Goal: Task Accomplishment & Management: Use online tool/utility

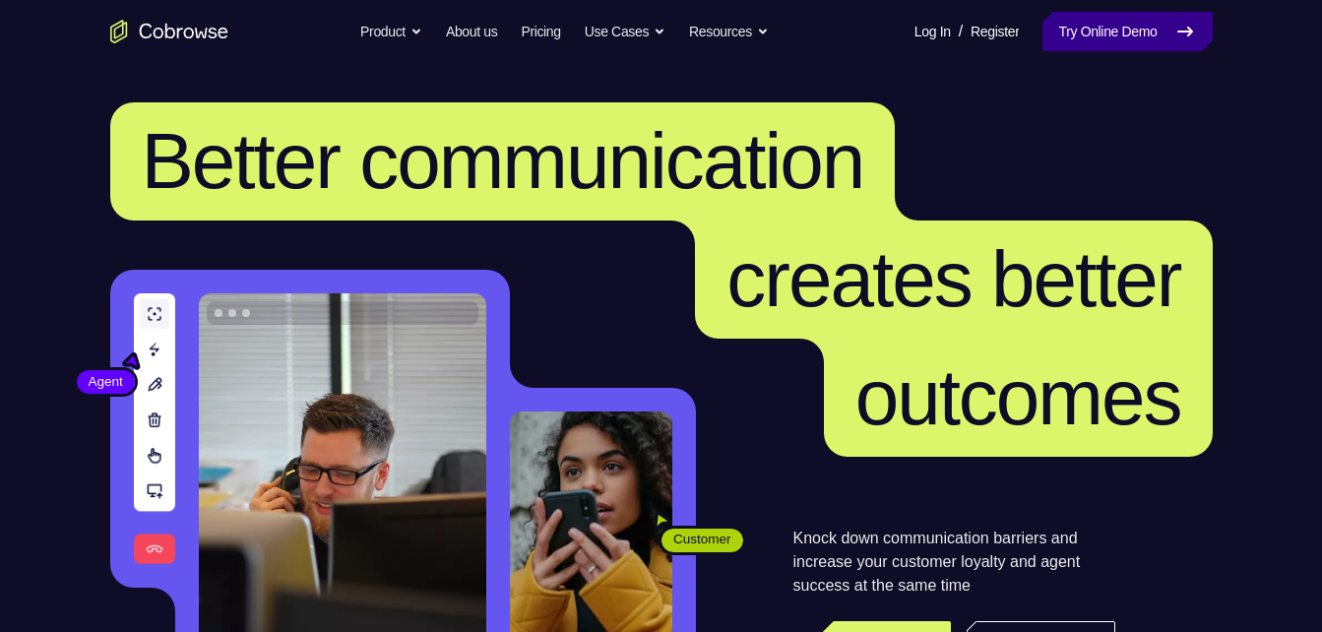
drag, startPoint x: 0, startPoint y: 0, endPoint x: 1126, endPoint y: 32, distance: 1126.9
click at [1126, 32] on link "Try Online Demo" at bounding box center [1127, 31] width 169 height 39
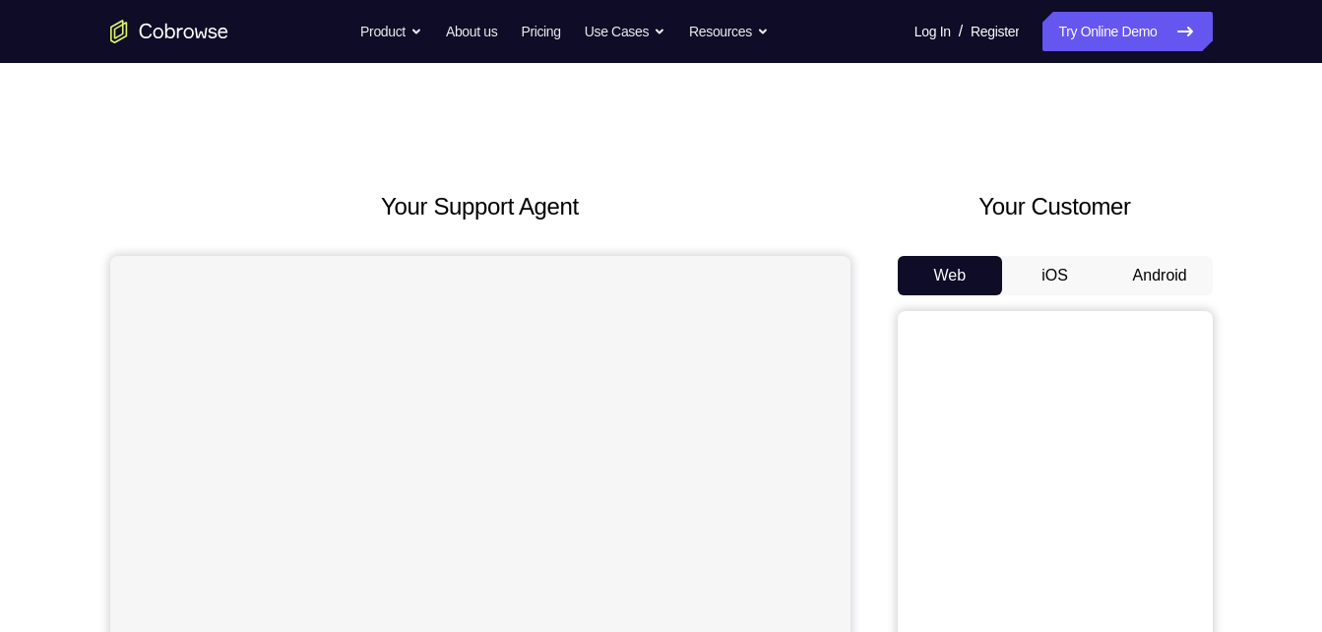
click at [1155, 278] on button "Android" at bounding box center [1160, 275] width 105 height 39
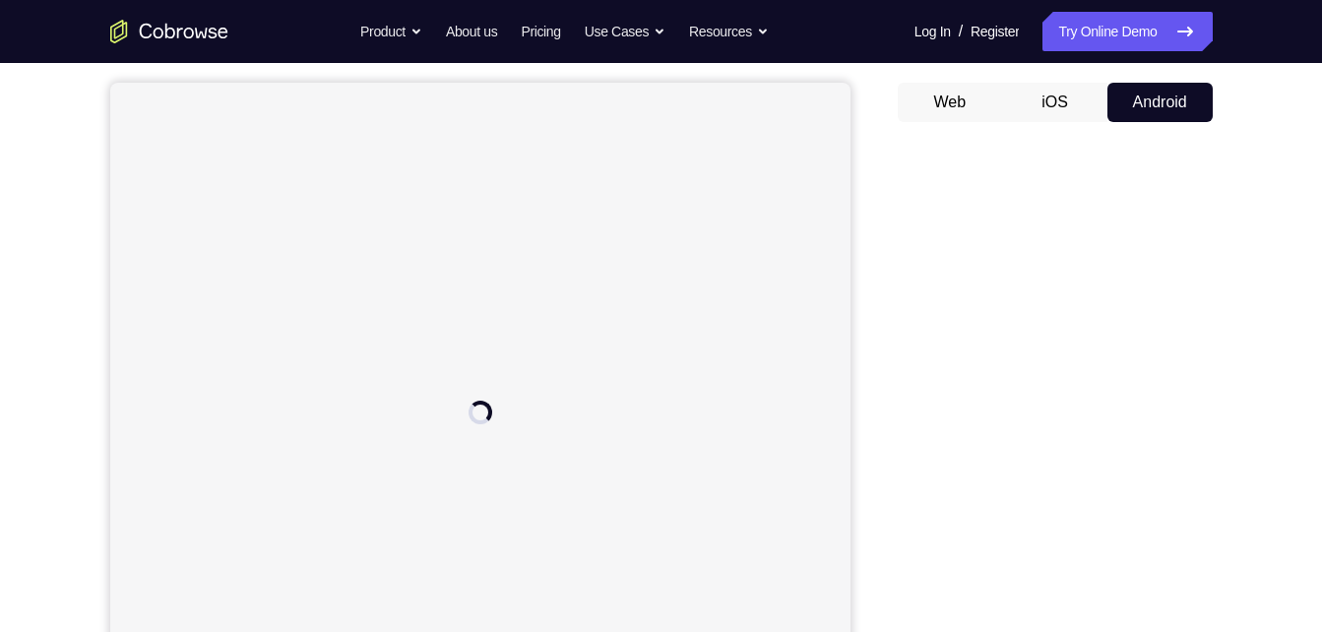
scroll to position [174, 0]
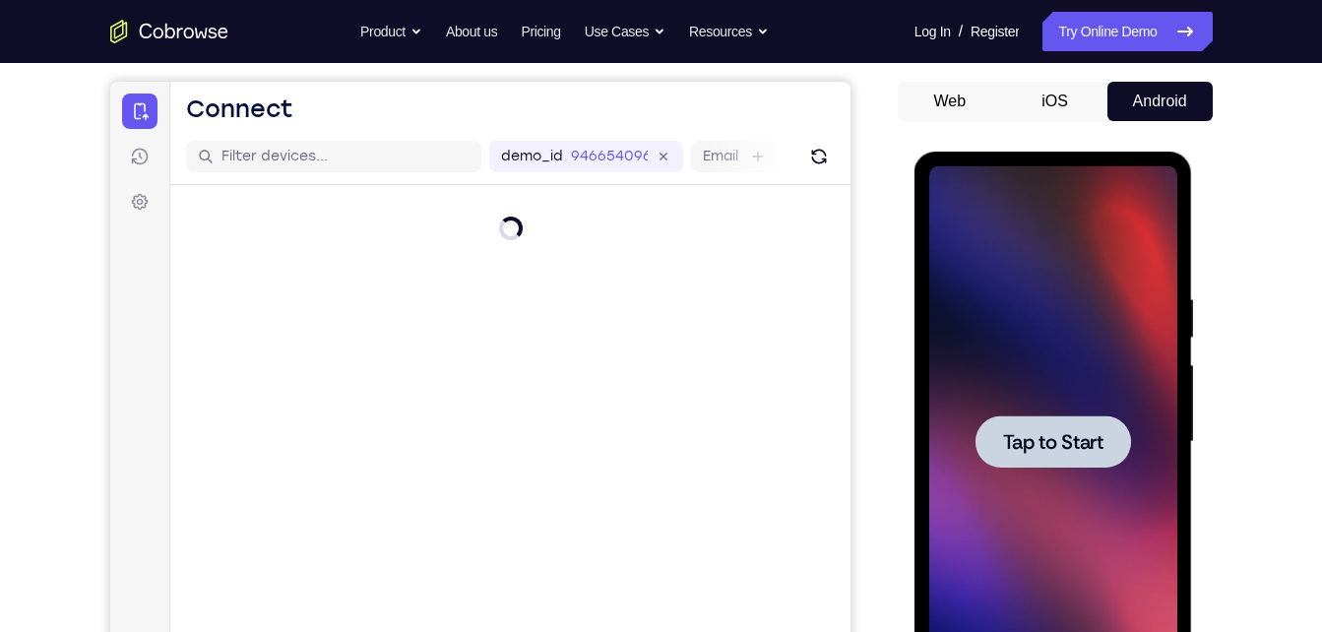
click at [1044, 459] on div at bounding box center [1054, 442] width 156 height 52
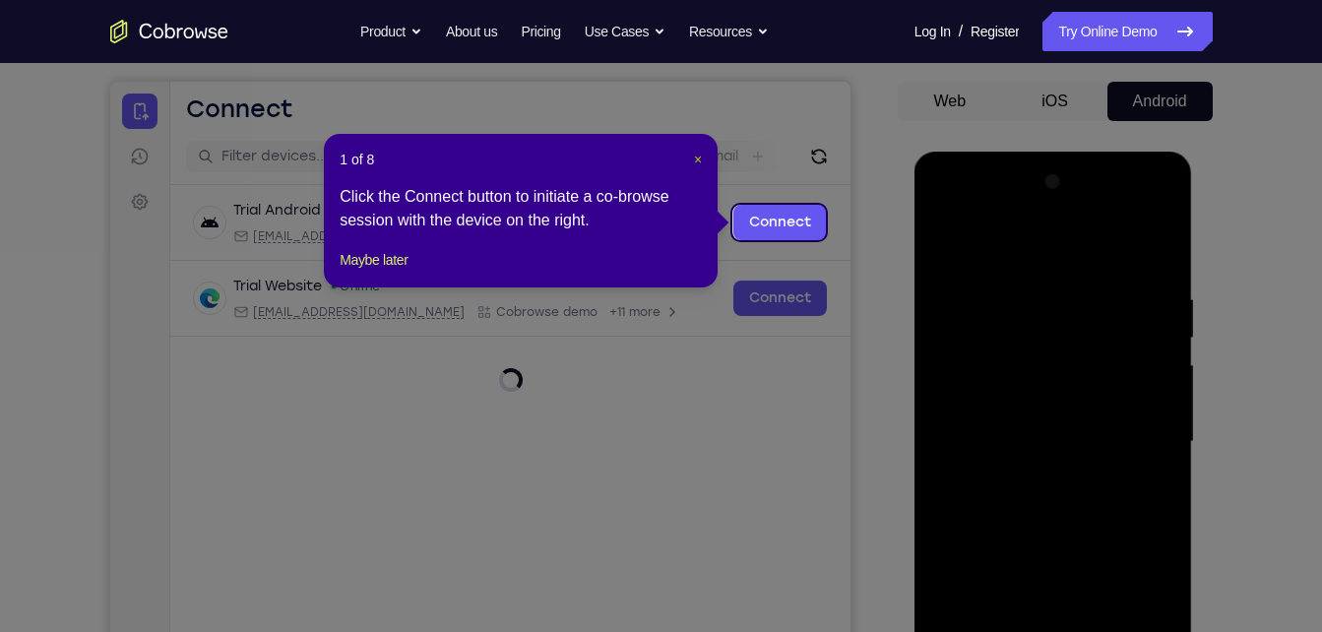
click at [698, 160] on span "×" at bounding box center [698, 160] width 8 height 16
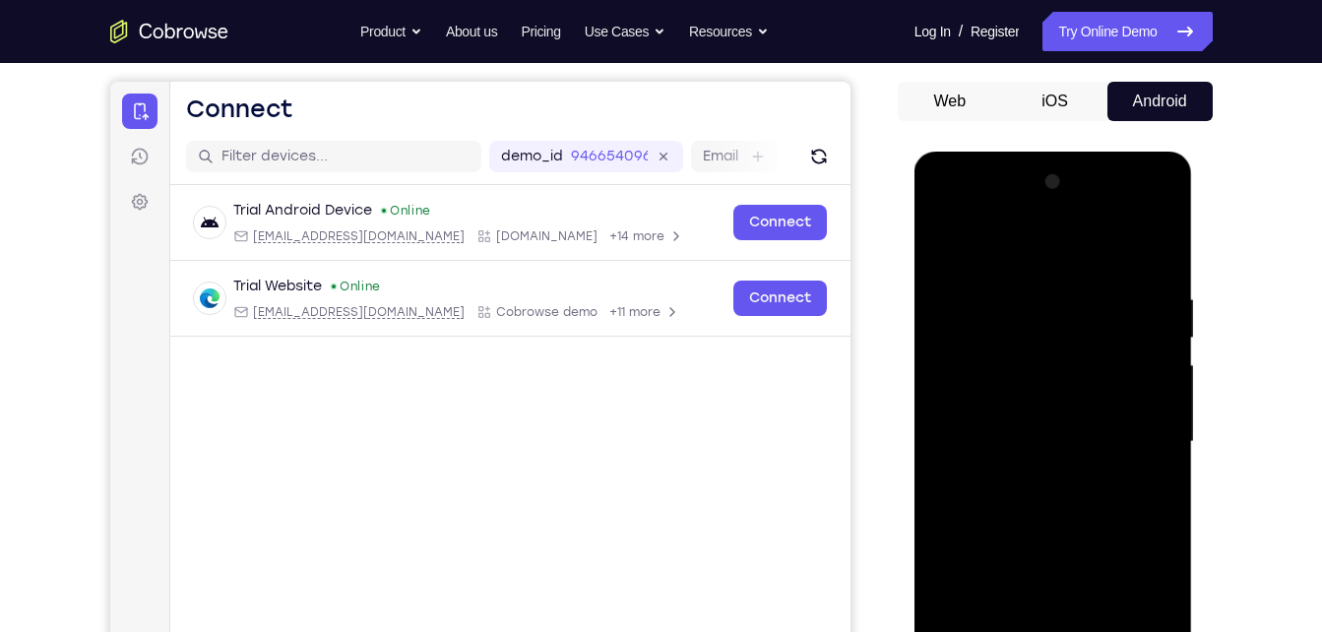
scroll to position [539, 0]
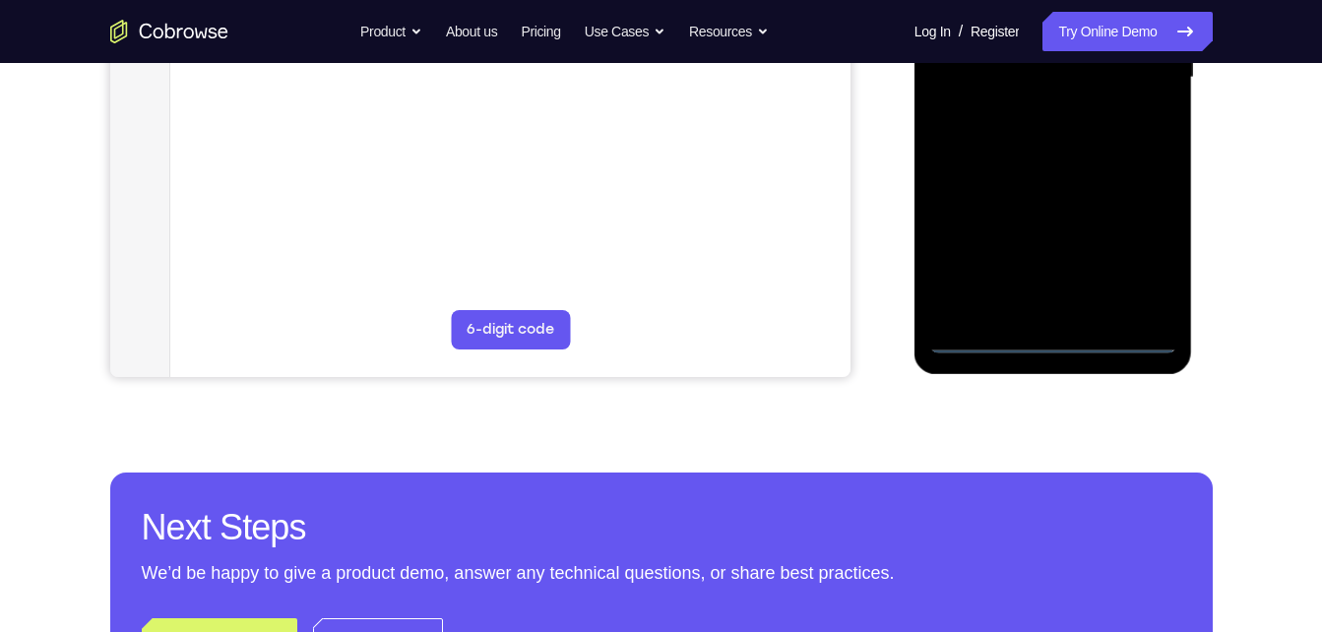
click at [1053, 344] on div at bounding box center [1053, 77] width 248 height 551
click at [1124, 273] on div at bounding box center [1053, 77] width 248 height 551
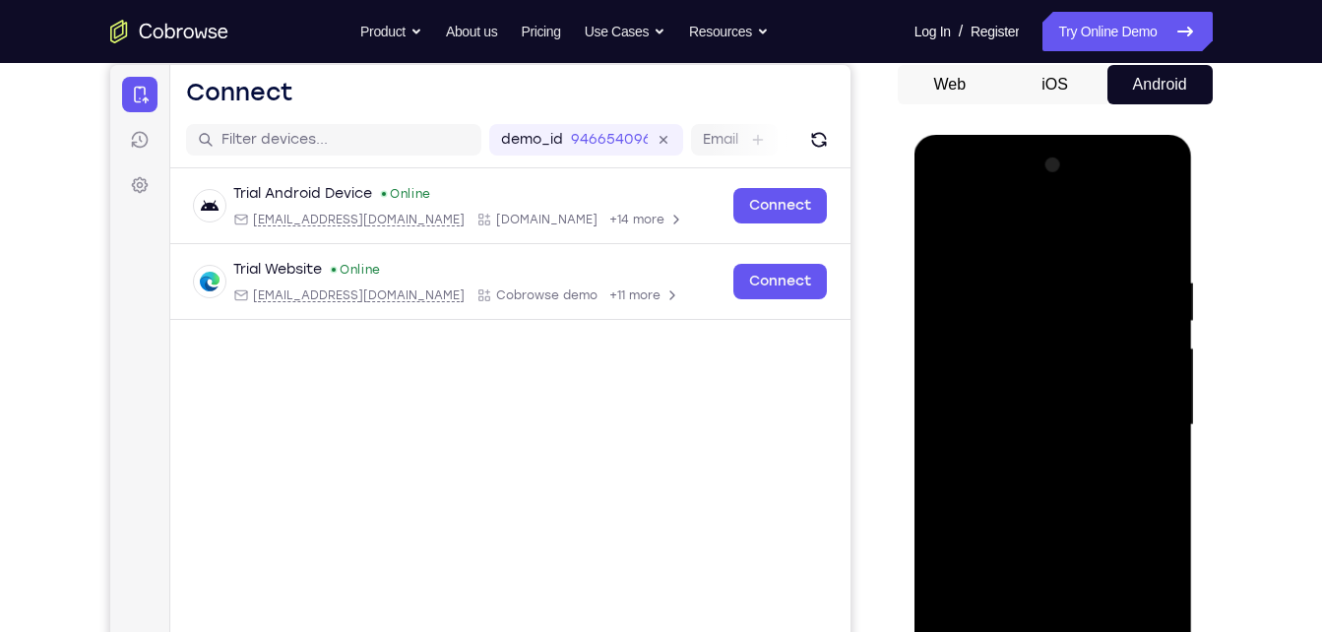
scroll to position [189, 0]
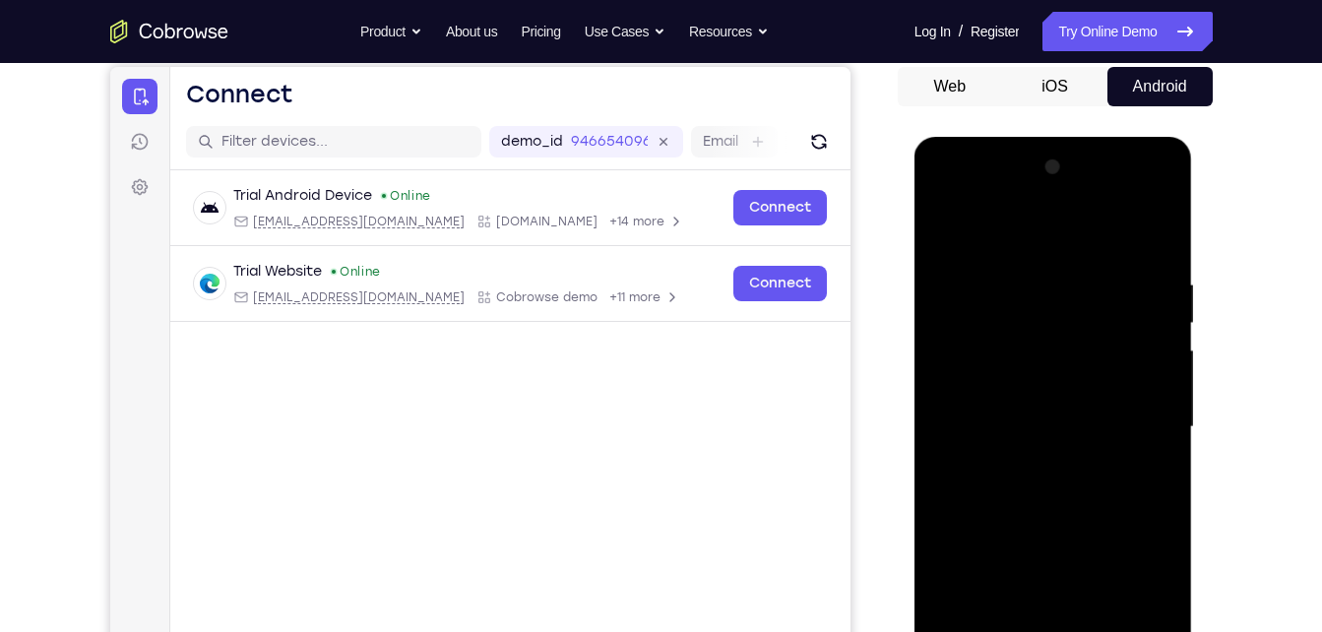
click at [1053, 231] on div at bounding box center [1053, 427] width 248 height 551
click at [1134, 416] on div at bounding box center [1053, 427] width 248 height 551
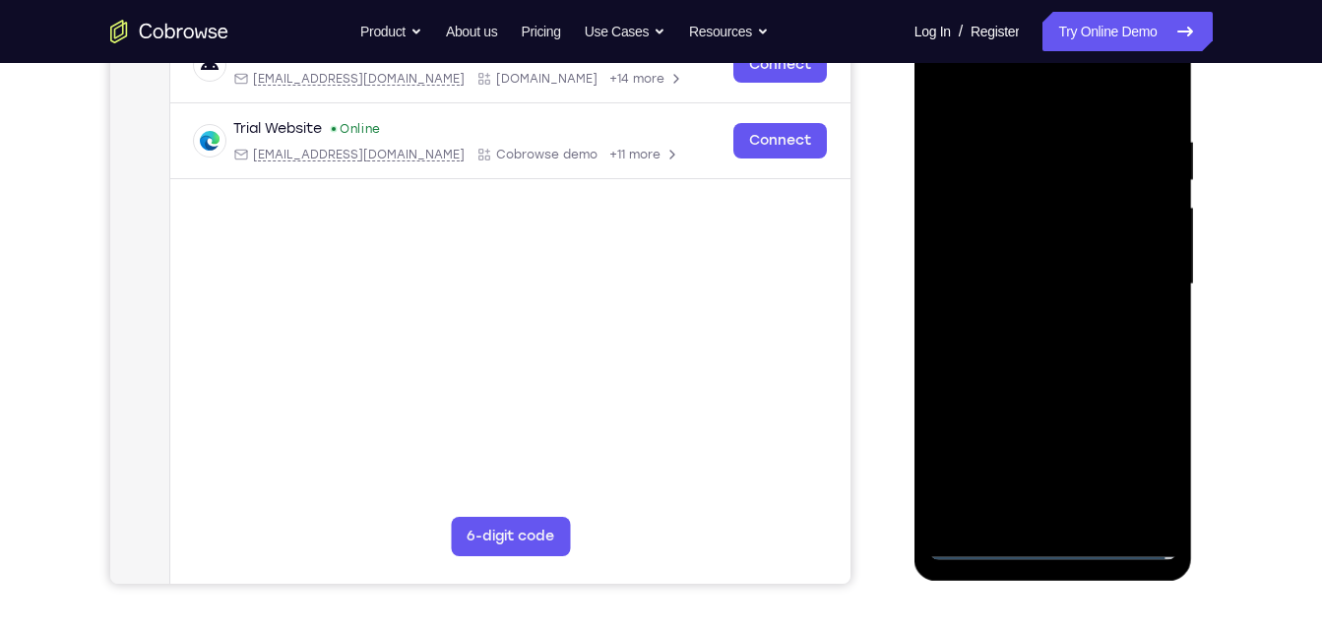
scroll to position [333, 0]
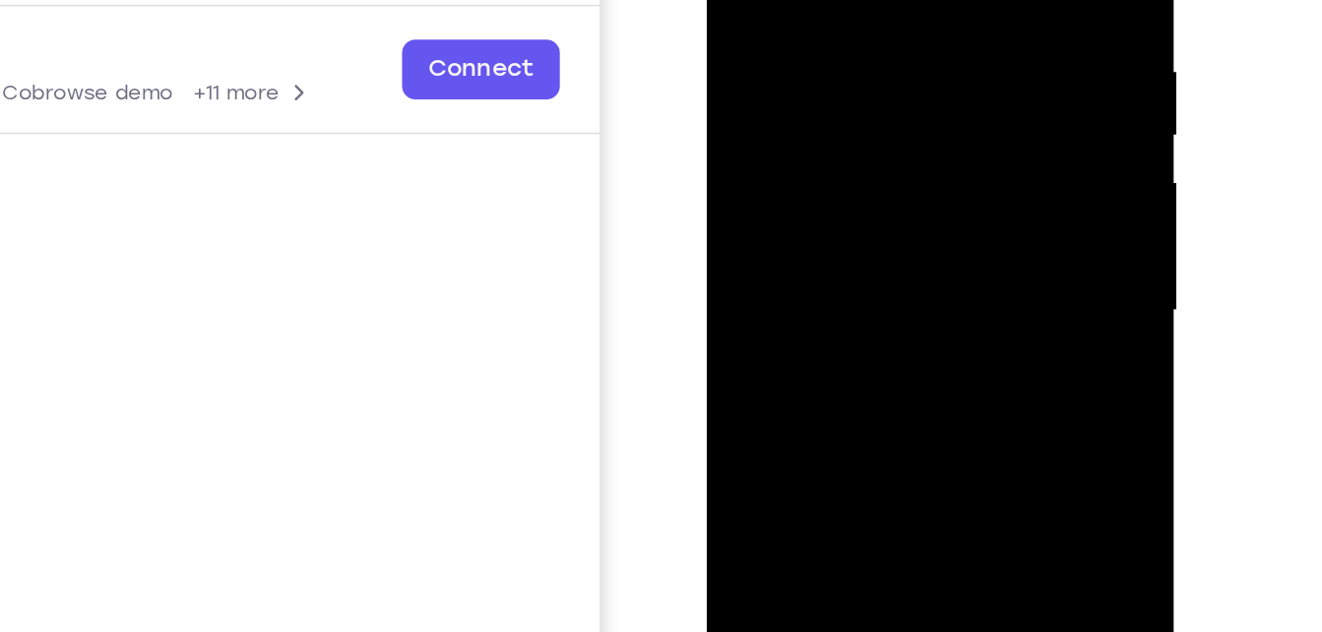
click at [820, 147] on div at bounding box center [846, 113] width 248 height 551
click at [805, 96] on div at bounding box center [846, 113] width 248 height 551
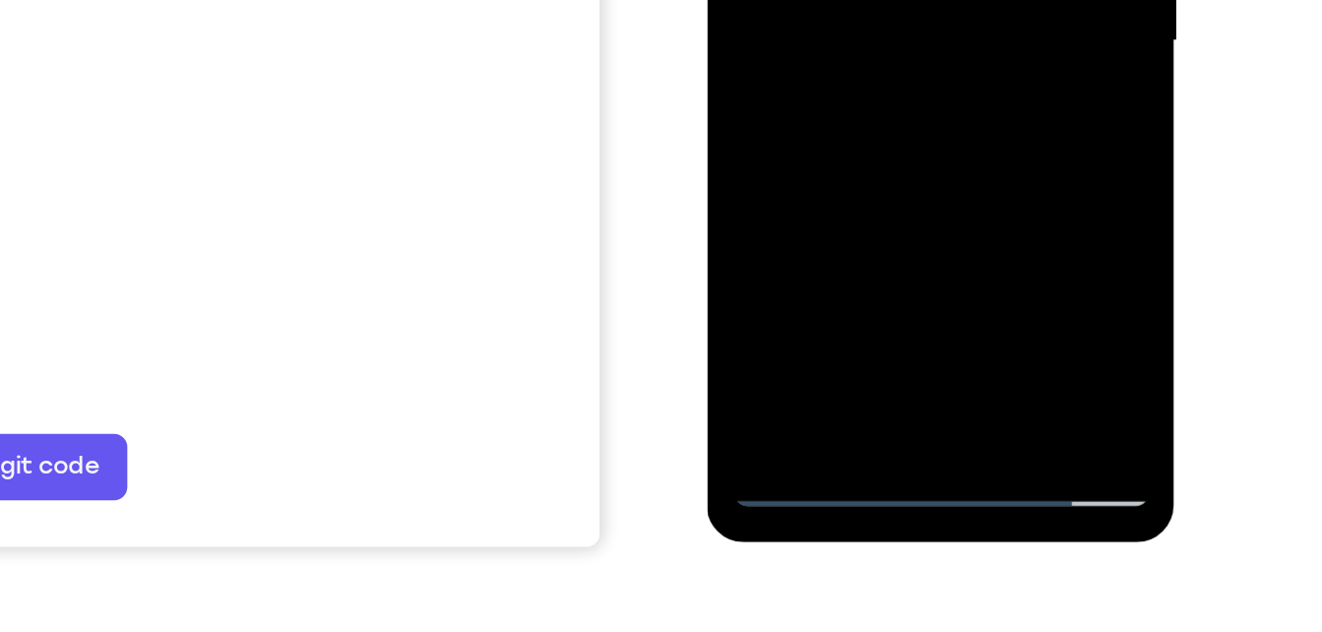
scroll to position [334, 0]
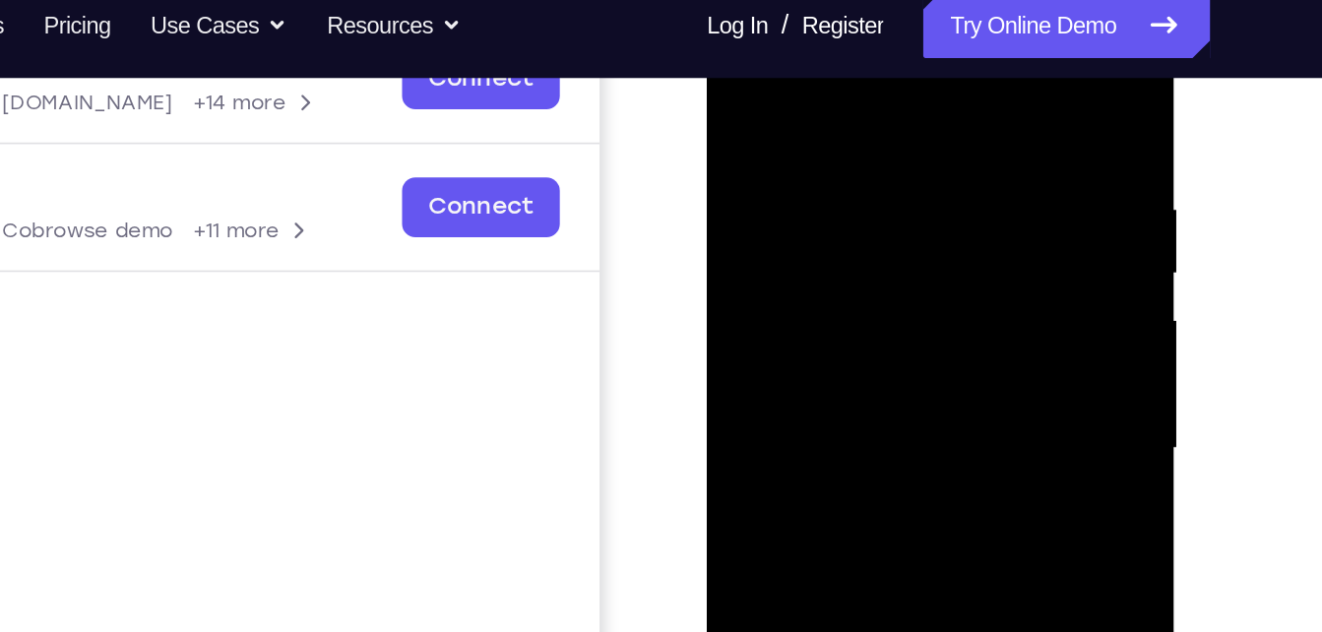
click at [851, 196] on div at bounding box center [846, 250] width 248 height 551
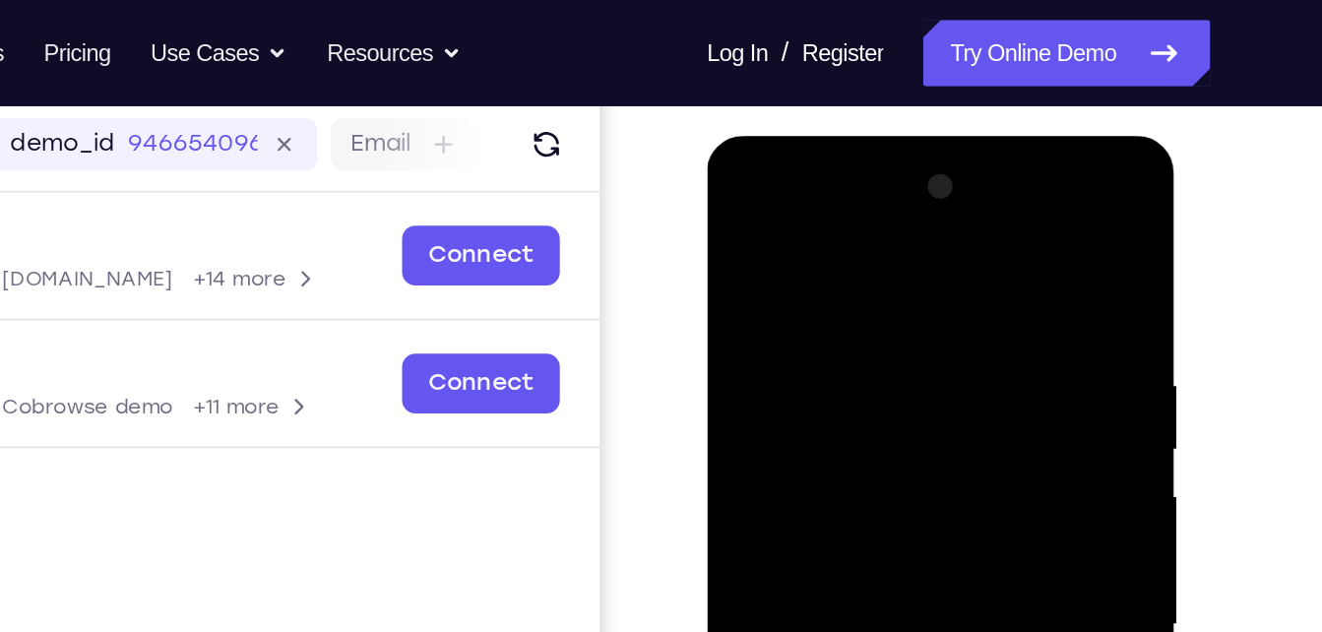
scroll to position [237, 0]
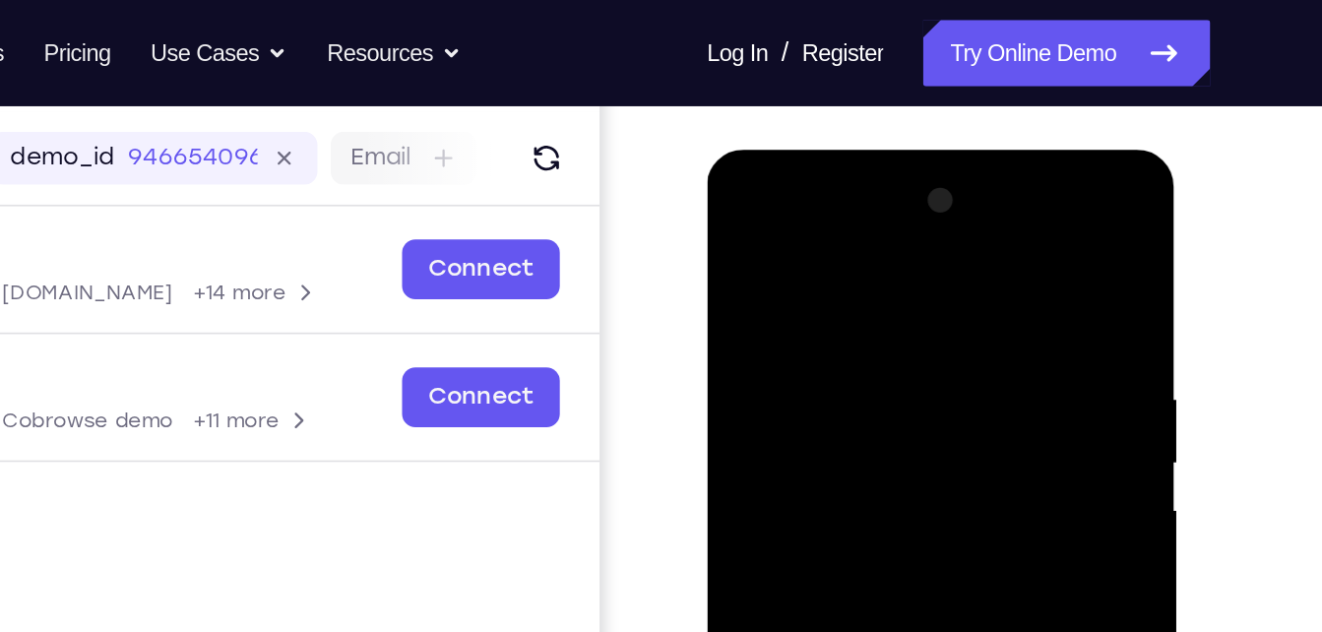
click at [813, 213] on div at bounding box center [846, 438] width 248 height 551
click at [751, 282] on div at bounding box center [846, 438] width 248 height 551
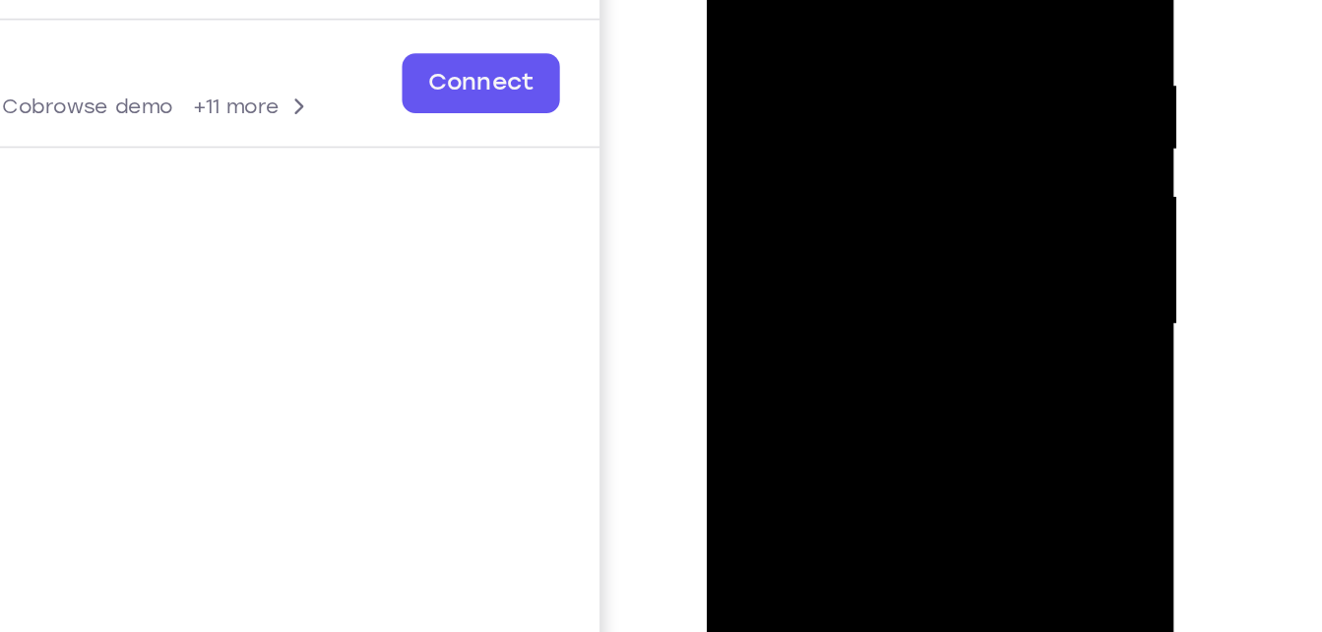
click at [826, 167] on div at bounding box center [846, 126] width 248 height 551
click at [838, 221] on div at bounding box center [846, 126] width 248 height 551
click at [809, 110] on div at bounding box center [846, 126] width 248 height 551
click at [849, 68] on div at bounding box center [846, 126] width 248 height 551
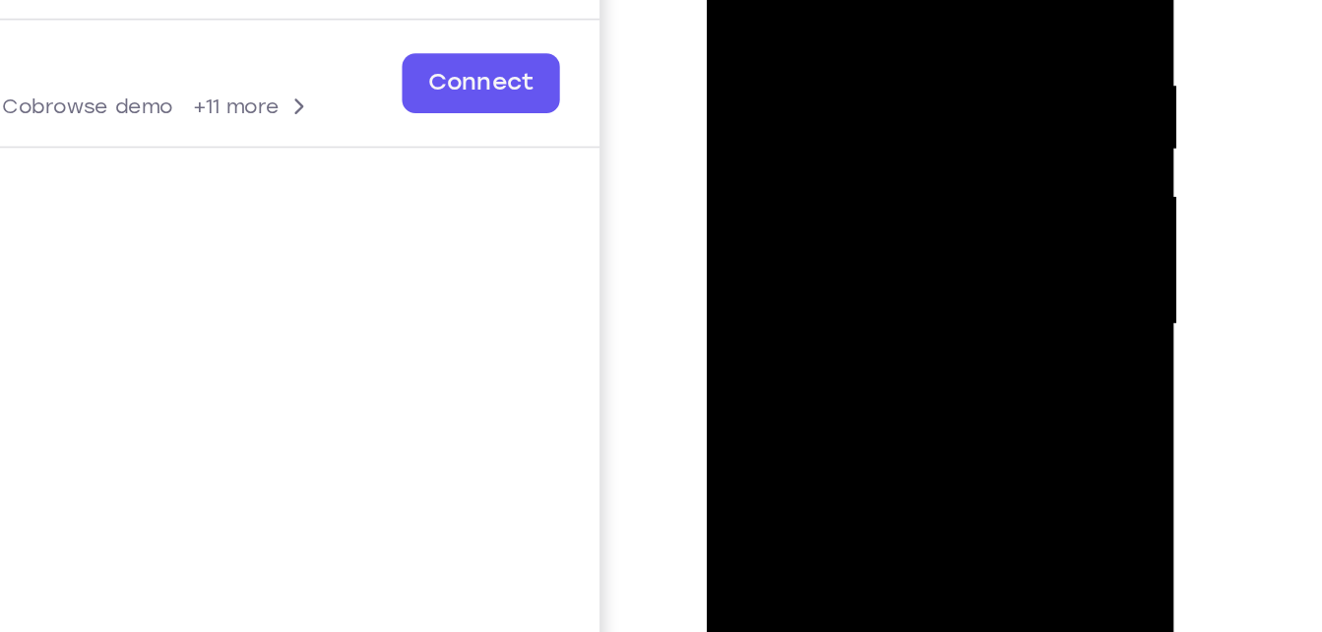
click at [849, 68] on div at bounding box center [846, 126] width 248 height 551
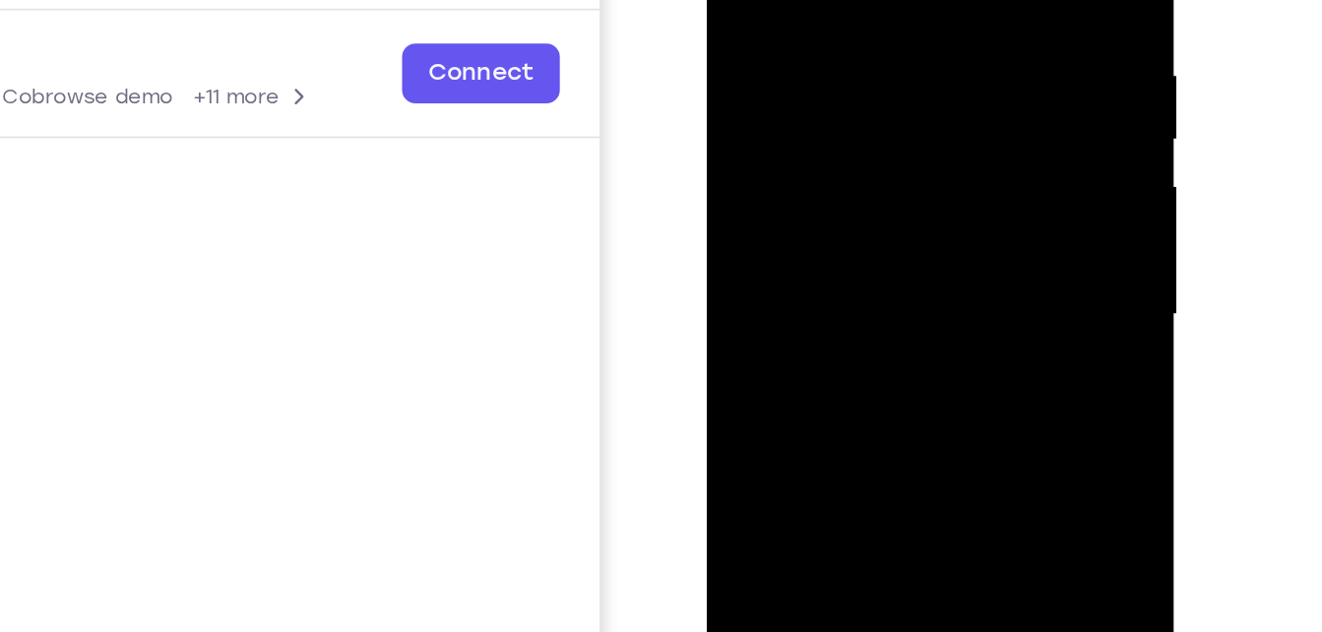
scroll to position [176, 0]
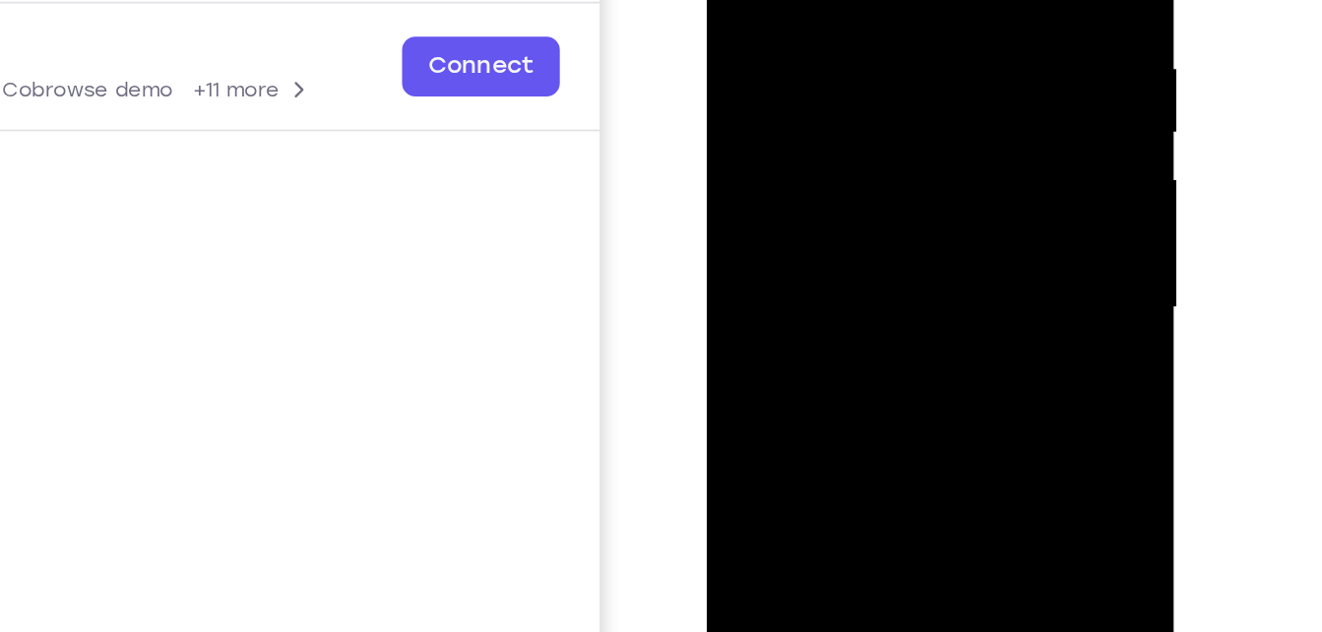
click at [770, 23] on div at bounding box center [846, 110] width 248 height 551
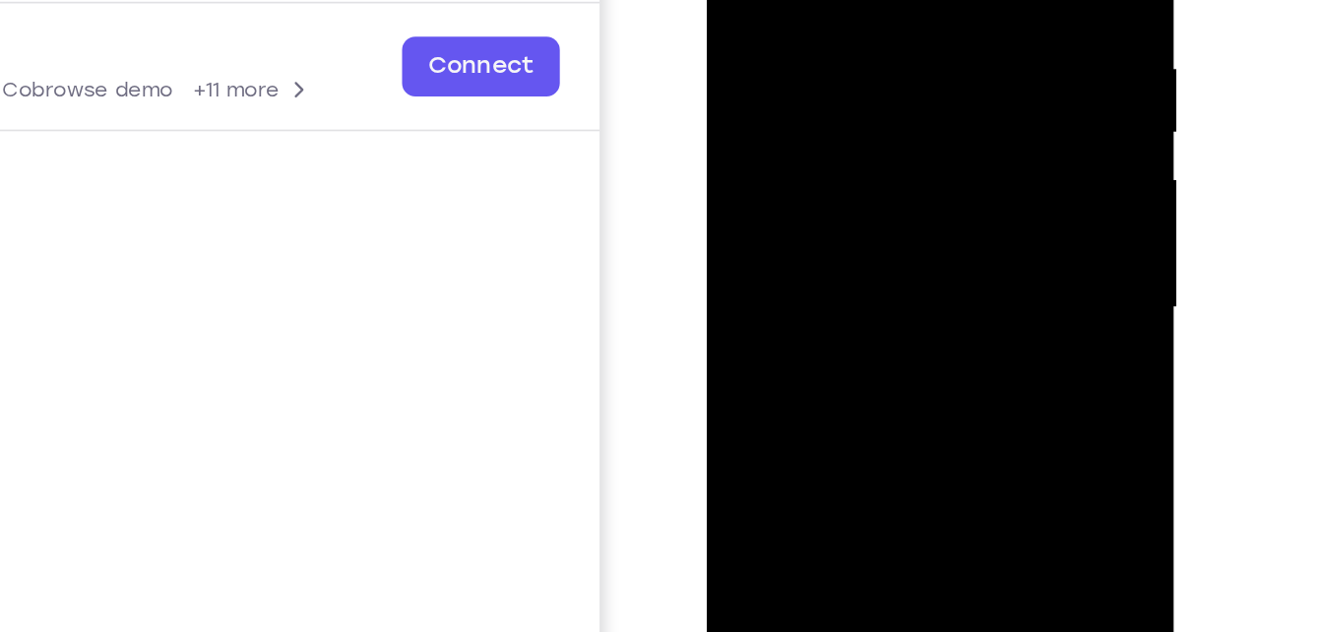
click at [770, 23] on div at bounding box center [846, 110] width 248 height 551
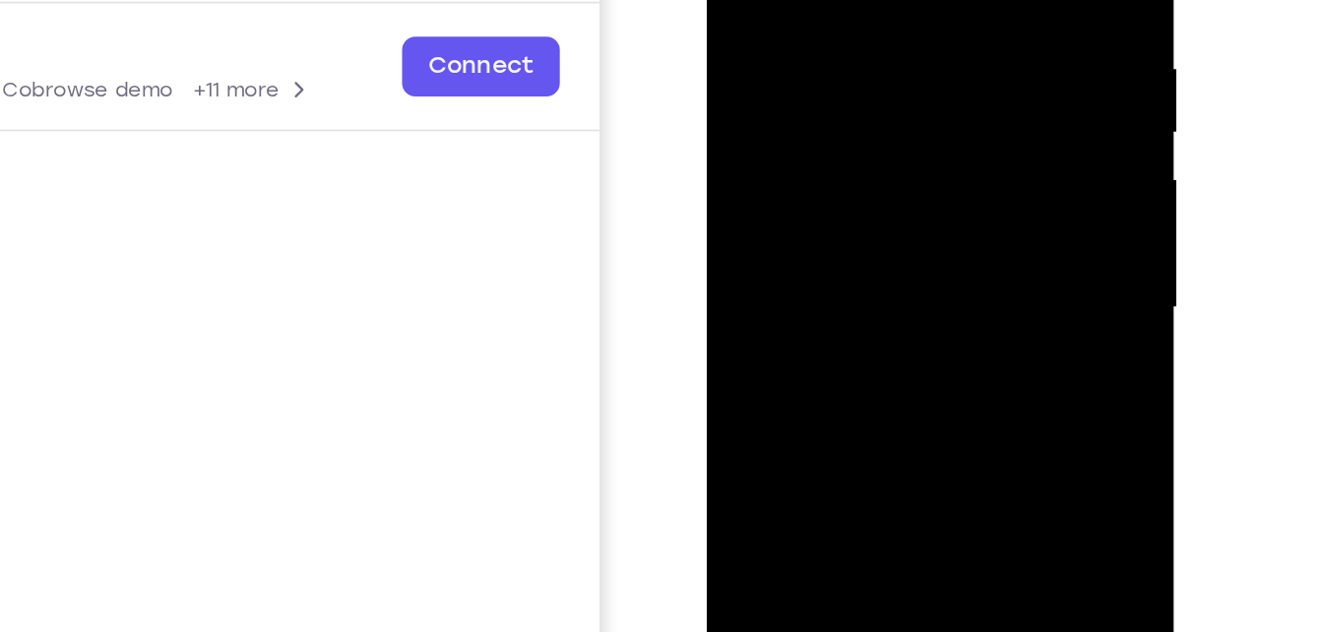
click at [770, 23] on div at bounding box center [846, 110] width 248 height 551
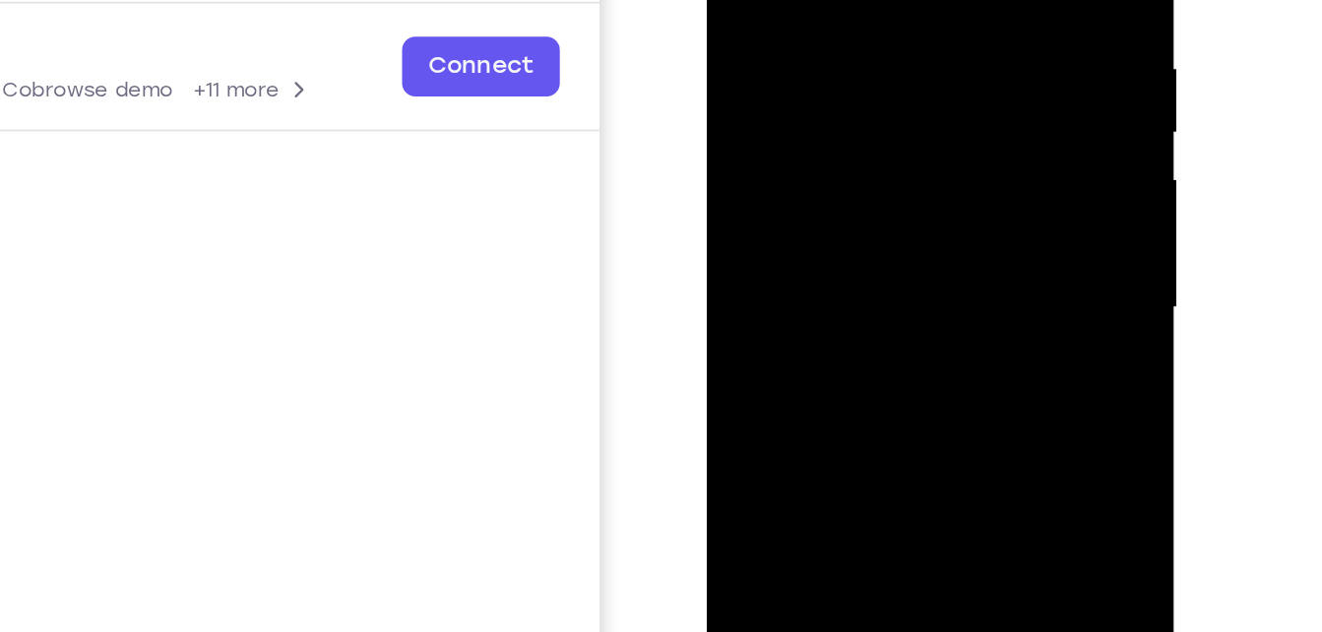
click at [770, 23] on div at bounding box center [846, 110] width 248 height 551
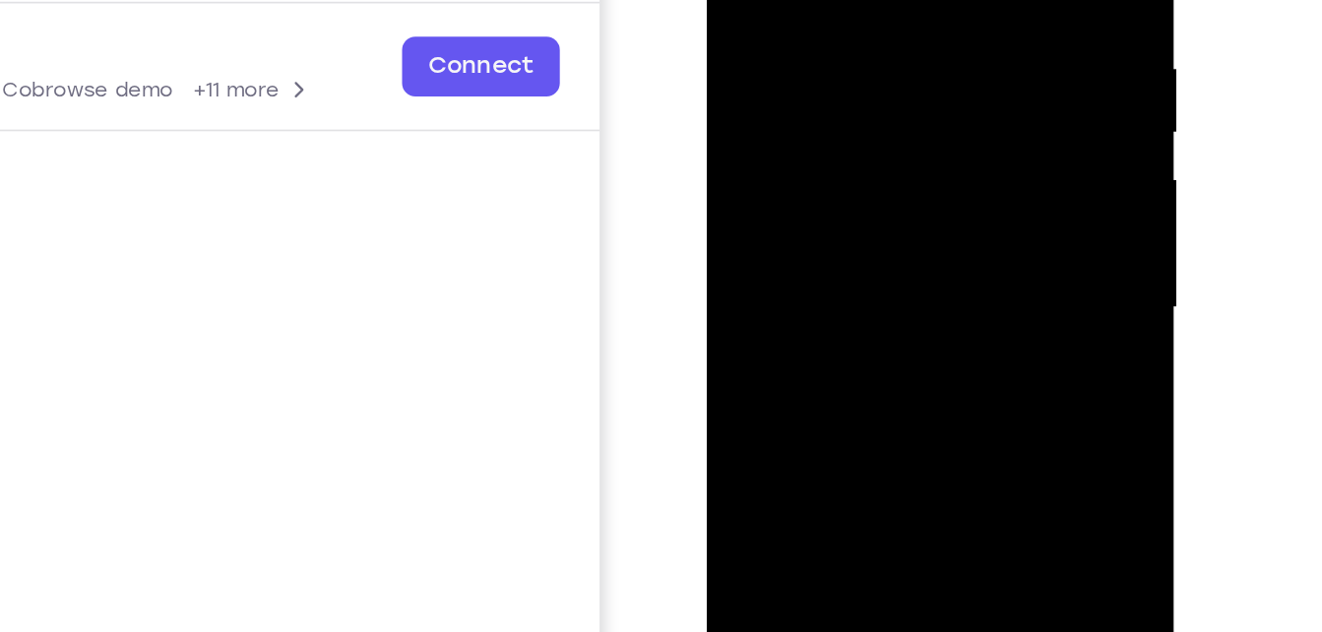
click at [770, 23] on div at bounding box center [846, 110] width 248 height 551
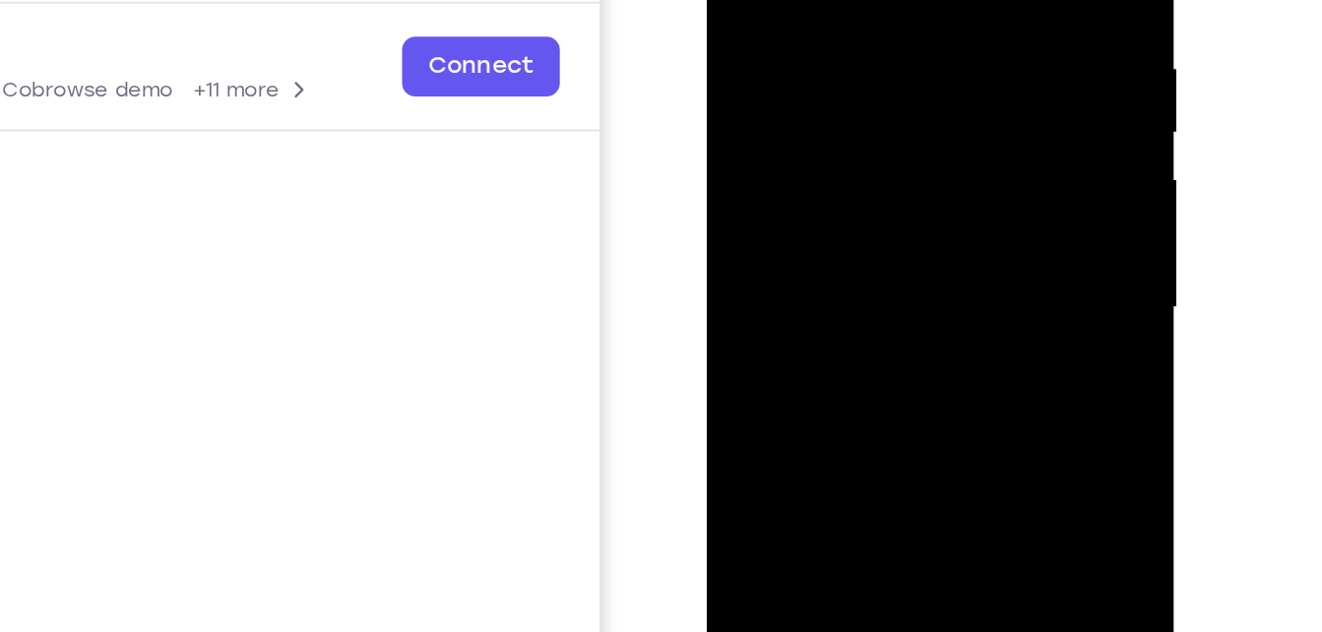
click at [770, 23] on div at bounding box center [846, 110] width 248 height 551
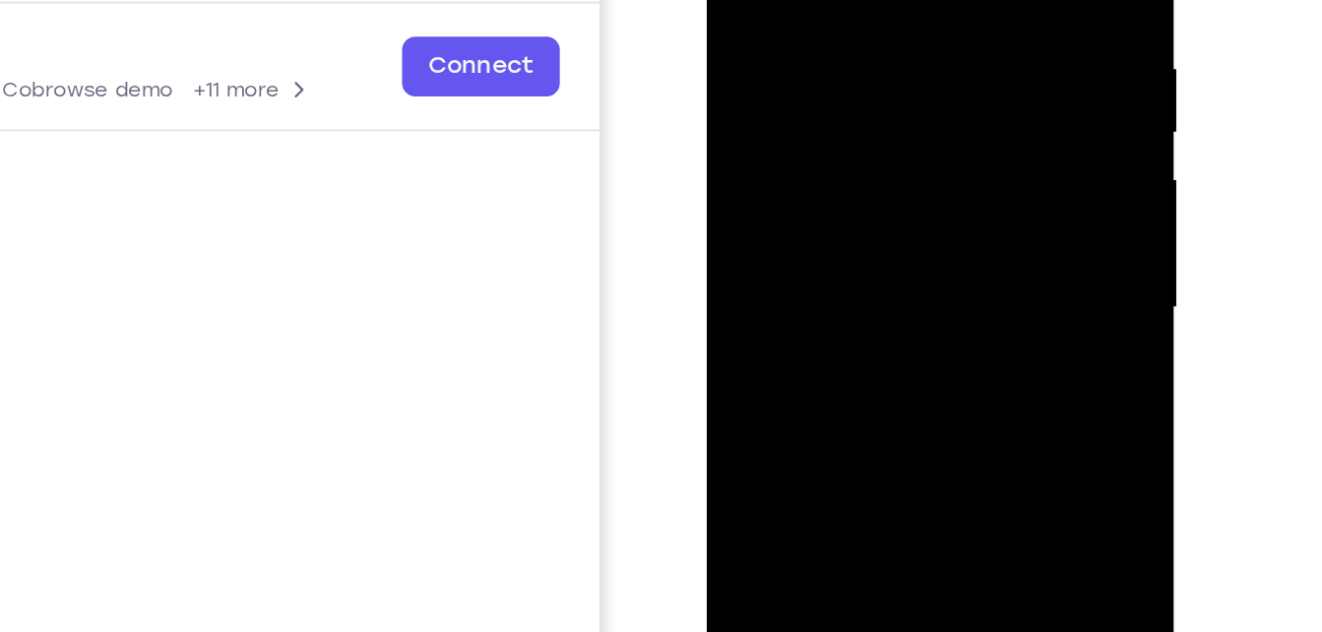
click at [770, 23] on div at bounding box center [846, 110] width 248 height 551
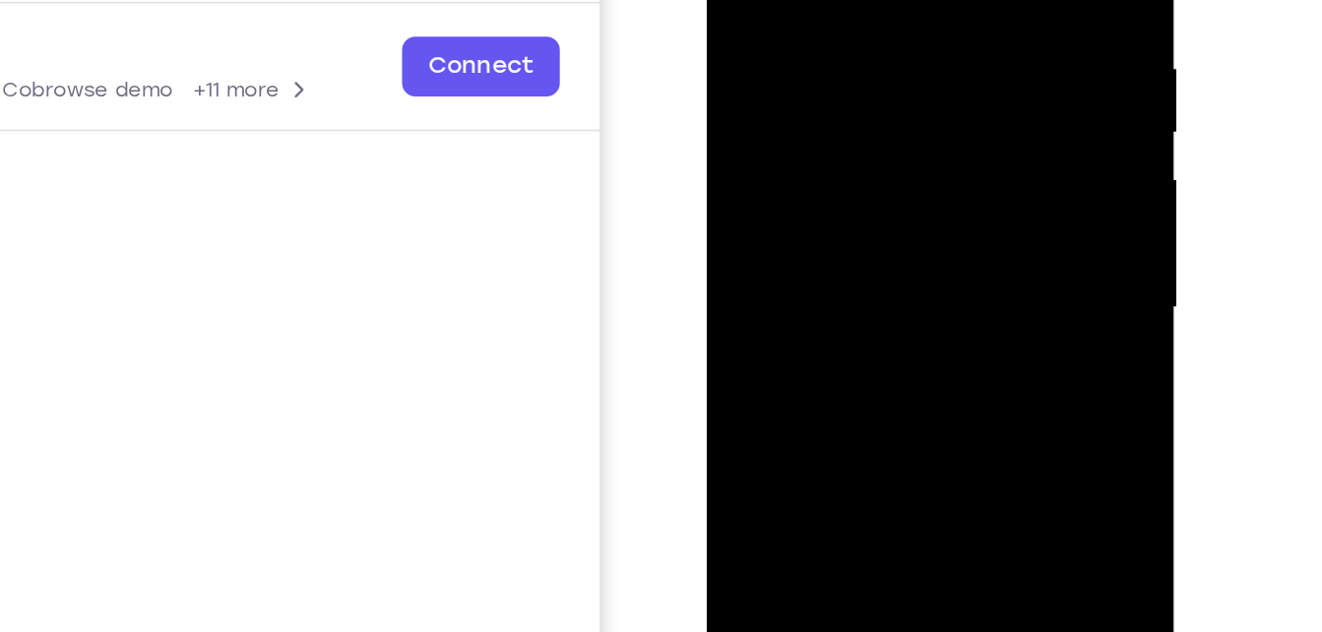
click at [770, 23] on div at bounding box center [846, 110] width 248 height 551
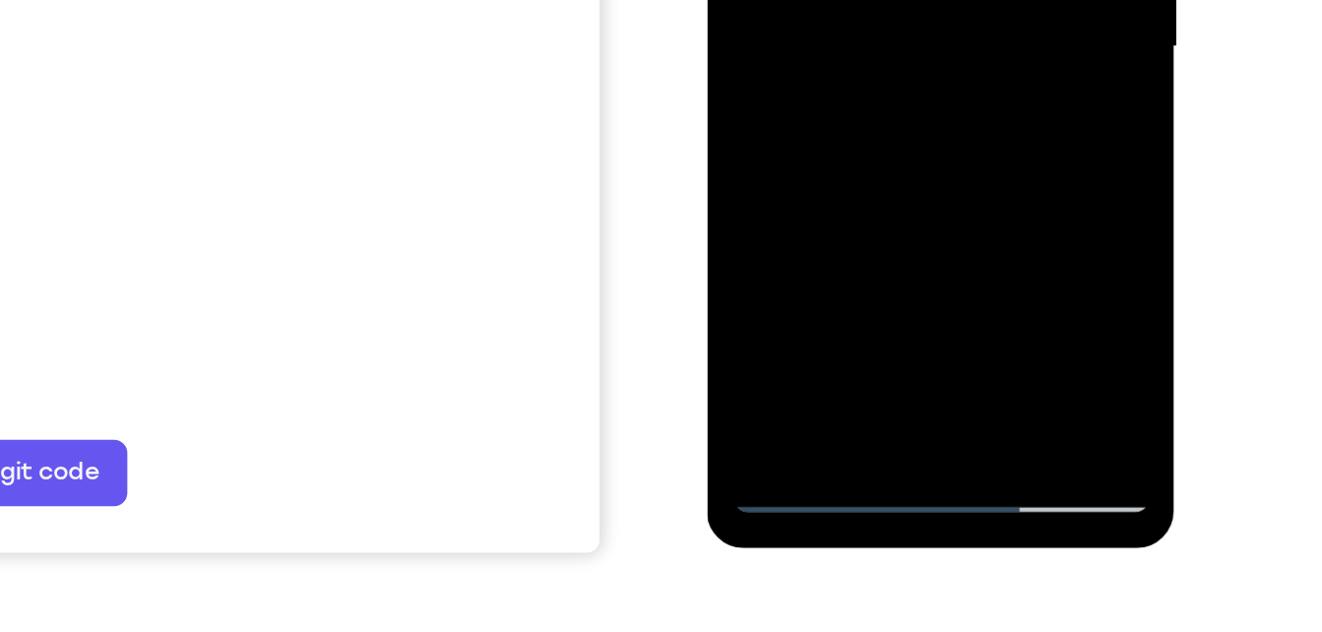
scroll to position [329, 0]
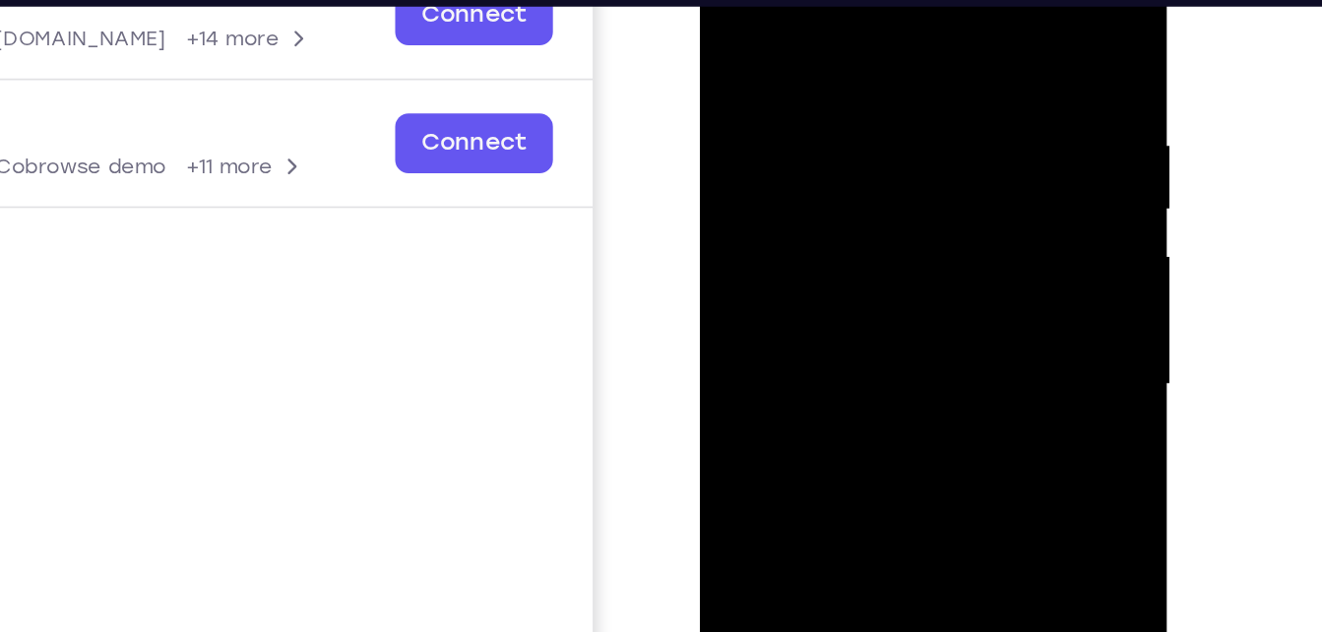
click at [794, 25] on div at bounding box center [839, 185] width 248 height 551
click at [936, 0] on div at bounding box center [839, 185] width 248 height 551
click at [876, 35] on div at bounding box center [839, 185] width 248 height 551
click at [940, 145] on div at bounding box center [839, 185] width 248 height 551
click at [940, 0] on div at bounding box center [839, 185] width 248 height 551
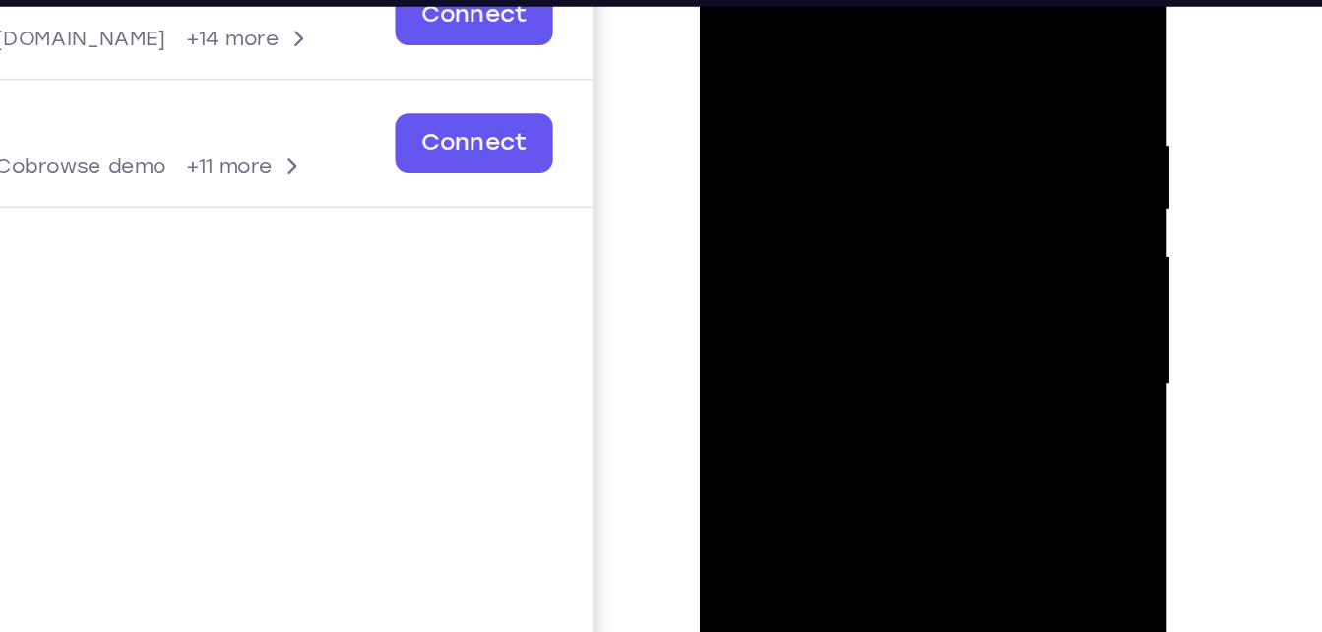
drag, startPoint x: 882, startPoint y: 163, endPoint x: 899, endPoint y: -85, distance: 248.7
click at [899, 0] on div at bounding box center [839, 185] width 248 height 551
drag, startPoint x: 871, startPoint y: 157, endPoint x: 880, endPoint y: -30, distance: 186.3
click at [880, 0] on div at bounding box center [839, 185] width 248 height 551
drag, startPoint x: 851, startPoint y: 214, endPoint x: 863, endPoint y: 5, distance: 209.1
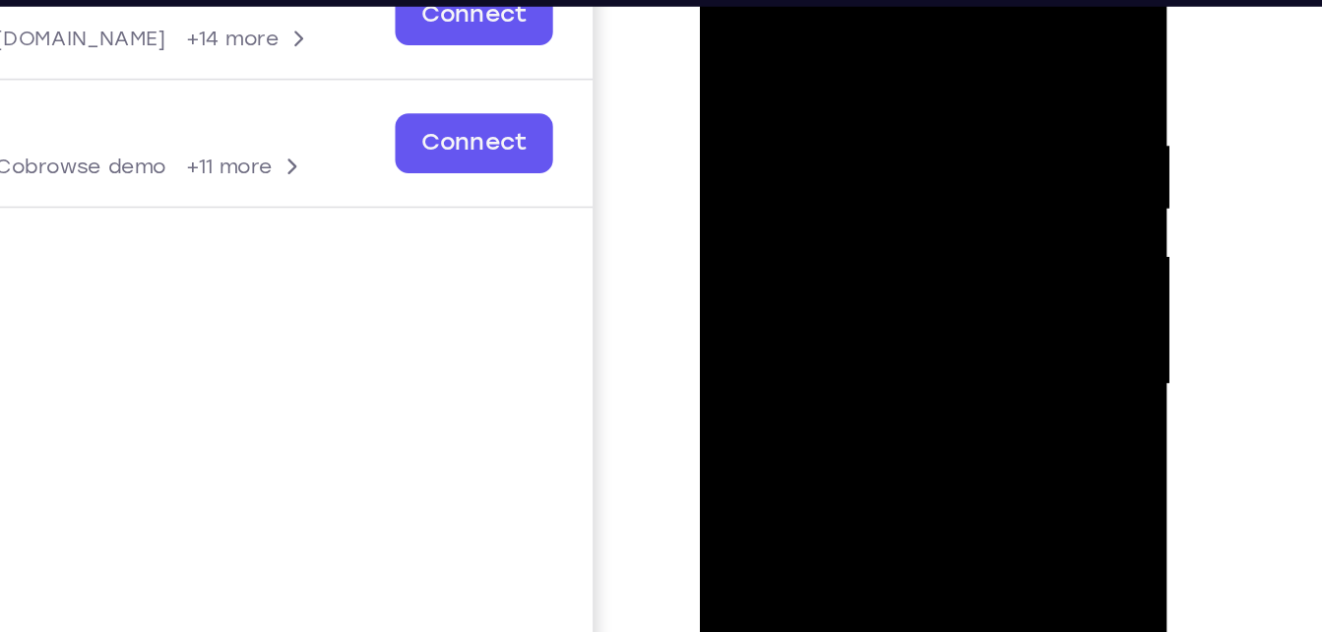
click at [863, 5] on div at bounding box center [839, 185] width 248 height 551
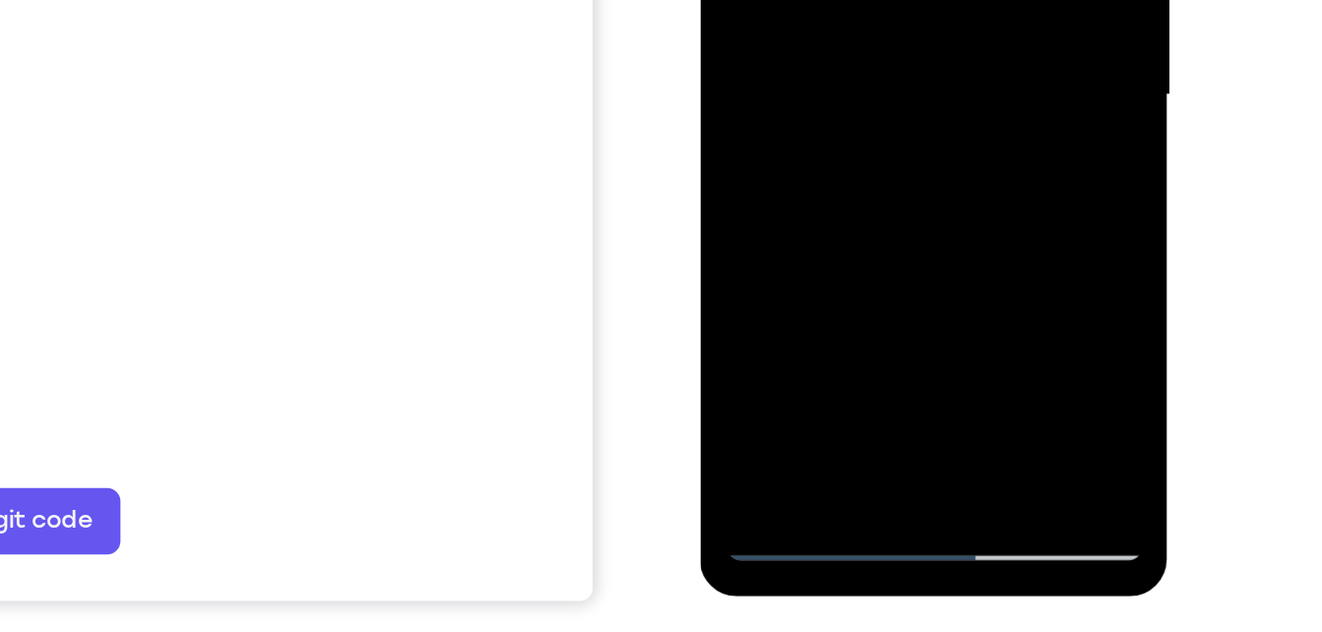
drag, startPoint x: 851, startPoint y: -96, endPoint x: 856, endPoint y: -72, distance: 25.1
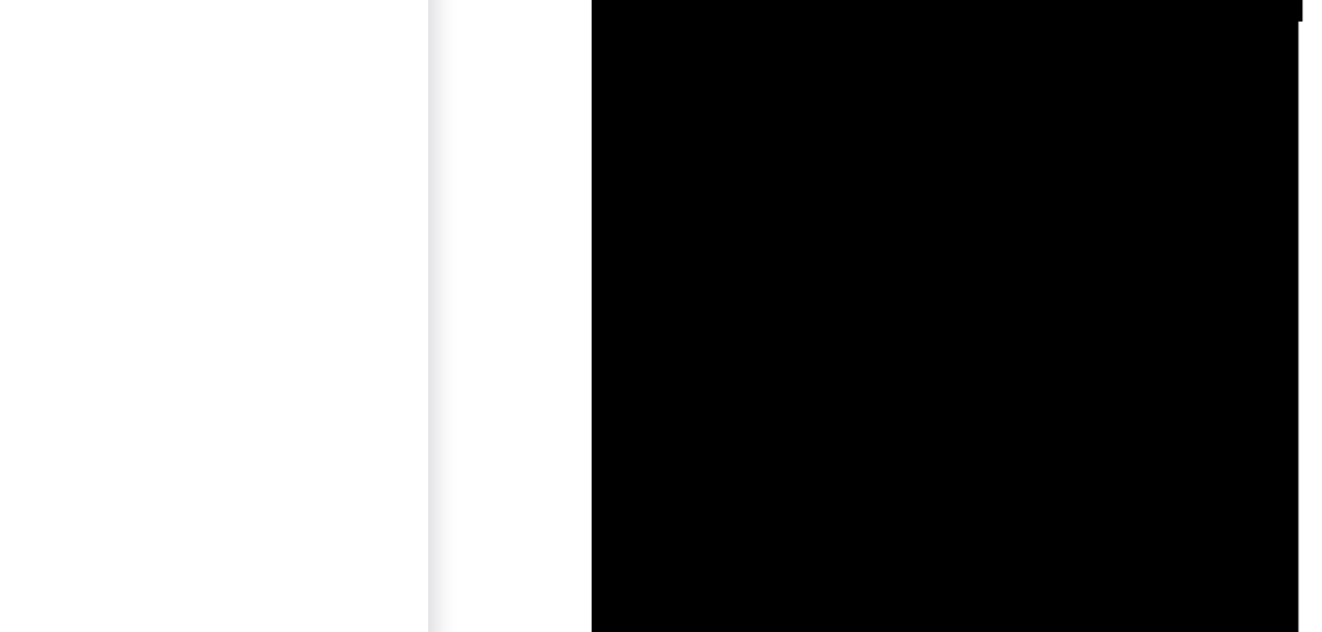
drag, startPoint x: 714, startPoint y: -345, endPoint x: 715, endPoint y: -406, distance: 61.1
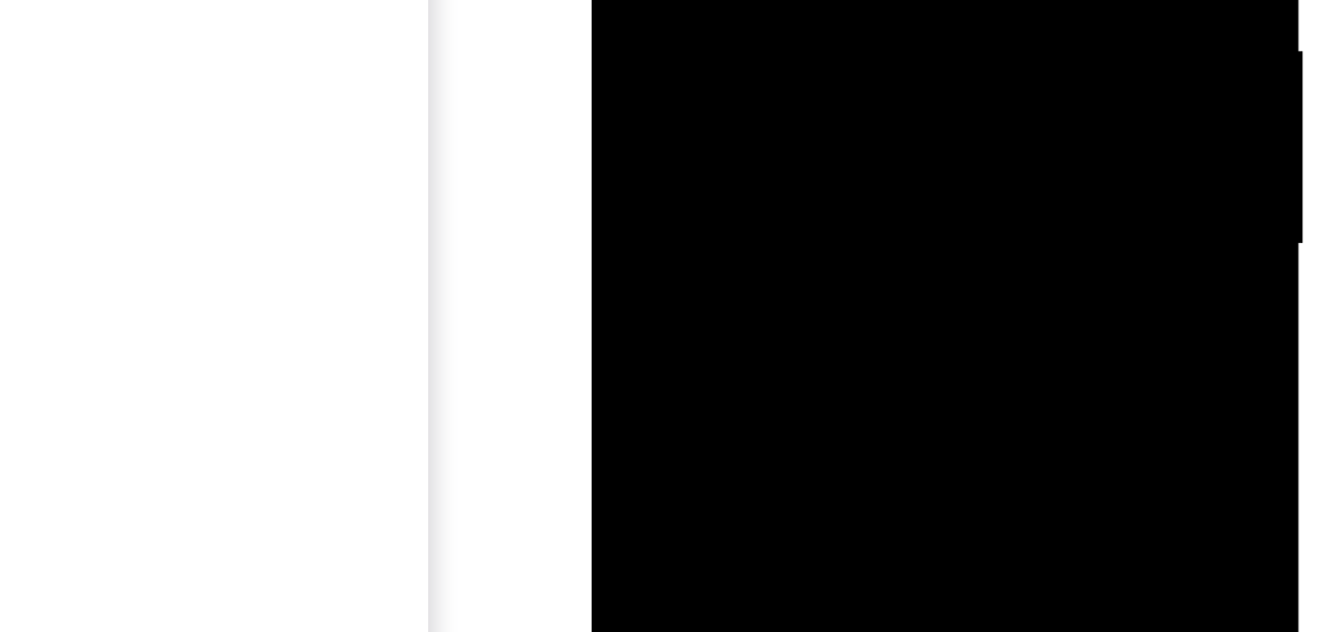
drag, startPoint x: 769, startPoint y: -166, endPoint x: 765, endPoint y: -274, distance: 107.4
drag, startPoint x: 737, startPoint y: -196, endPoint x: 751, endPoint y: -330, distance: 134.6
drag, startPoint x: 724, startPoint y: -175, endPoint x: 743, endPoint y: -330, distance: 155.8
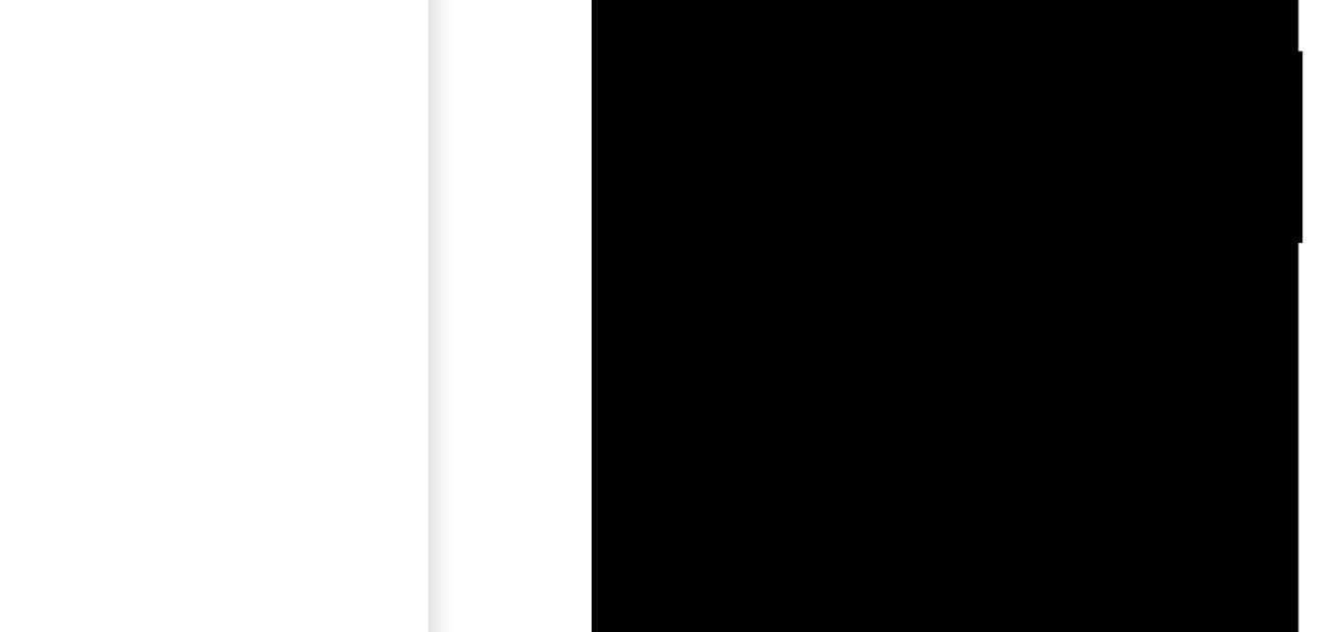
drag, startPoint x: 730, startPoint y: -171, endPoint x: 749, endPoint y: -330, distance: 159.7
drag, startPoint x: 730, startPoint y: -111, endPoint x: 755, endPoint y: -269, distance: 159.6
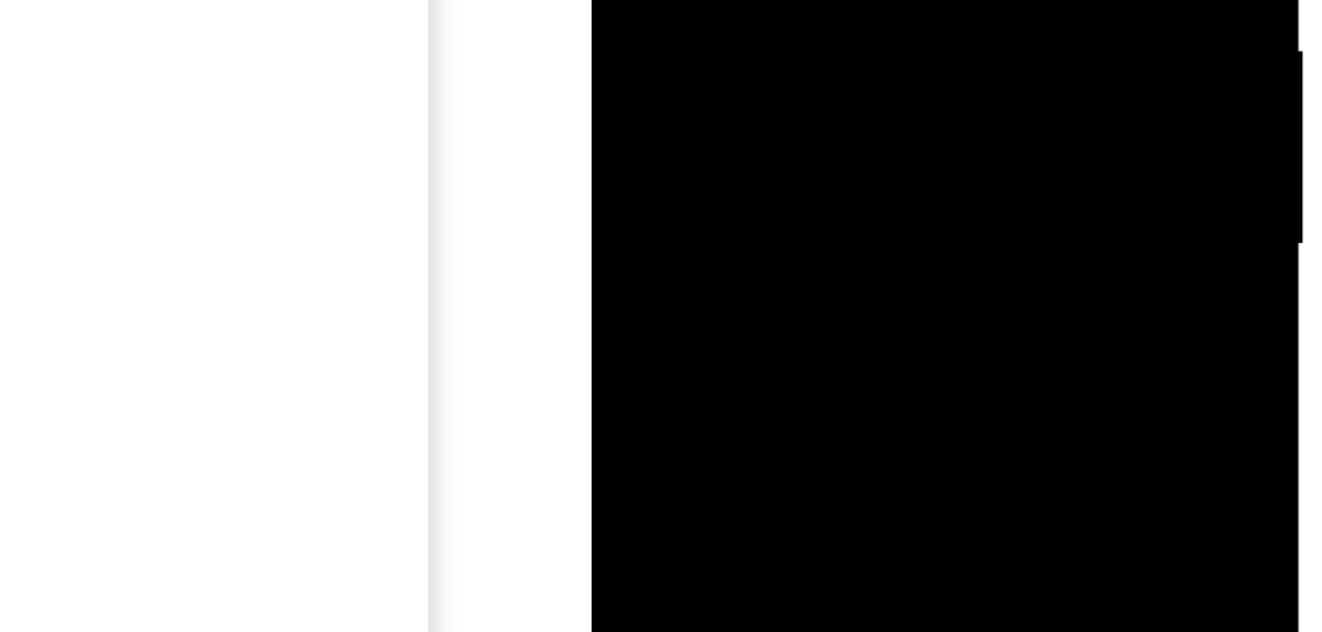
drag, startPoint x: 740, startPoint y: -125, endPoint x: 758, endPoint y: -270, distance: 145.8
drag, startPoint x: 744, startPoint y: -102, endPoint x: 745, endPoint y: -112, distance: 9.9
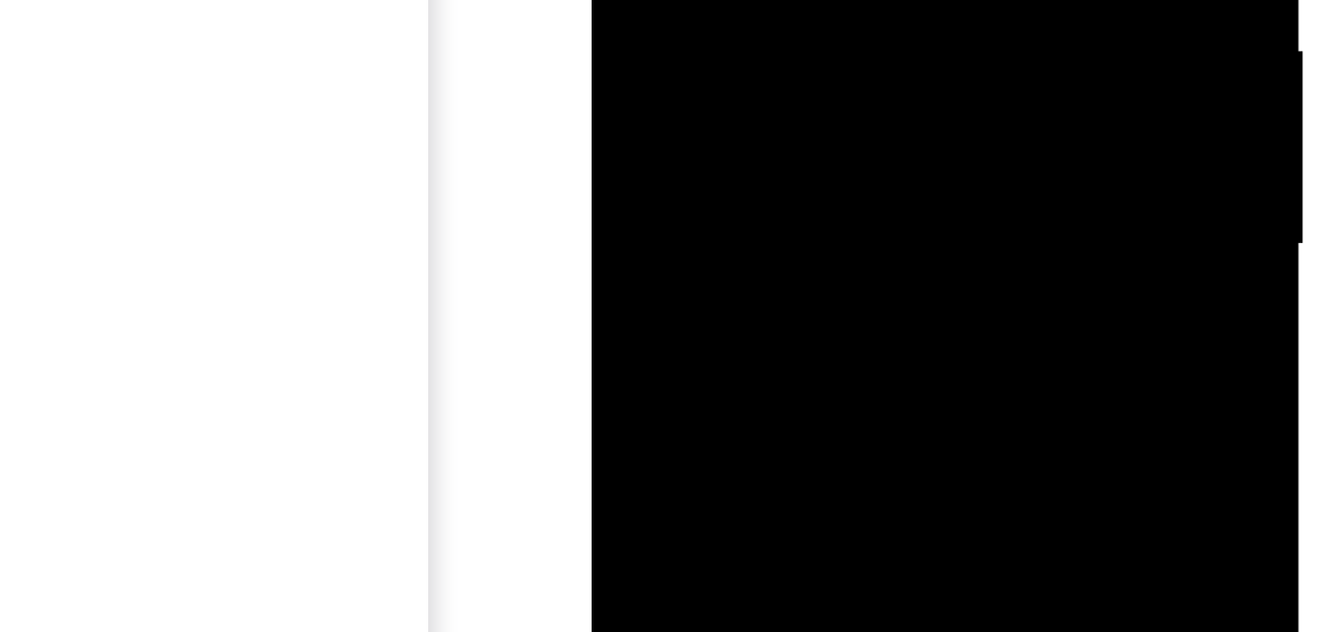
drag, startPoint x: 775, startPoint y: -118, endPoint x: 778, endPoint y: -249, distance: 131.0
drag, startPoint x: 745, startPoint y: -118, endPoint x: 760, endPoint y: -265, distance: 147.4
drag, startPoint x: 770, startPoint y: -220, endPoint x: 774, endPoint y: -155, distance: 65.1
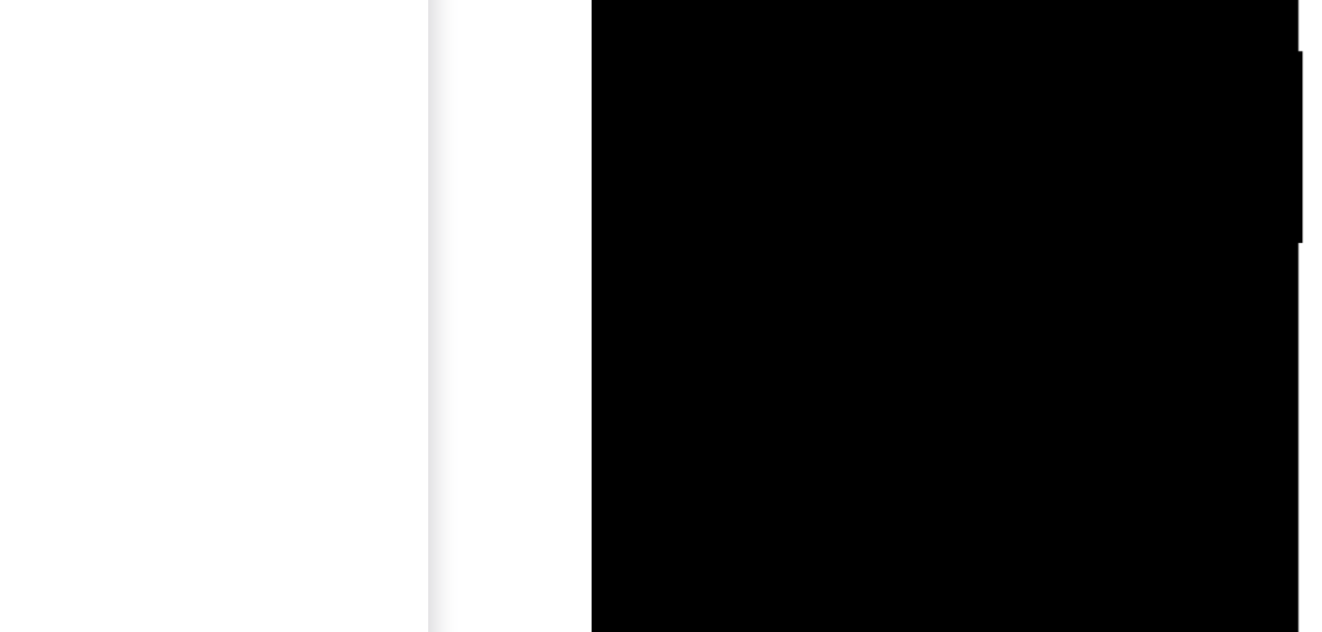
drag, startPoint x: 751, startPoint y: -231, endPoint x: 748, endPoint y: -142, distance: 89.6
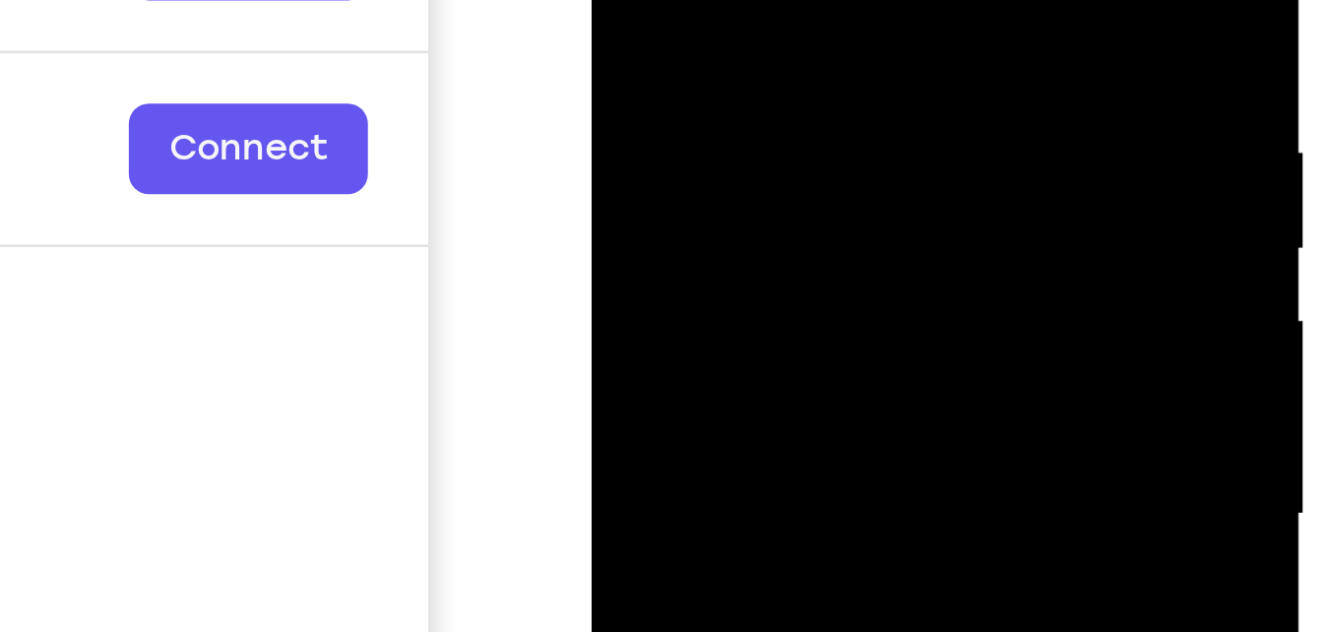
drag, startPoint x: 775, startPoint y: 18, endPoint x: 776, endPoint y: -166, distance: 184.1
click at [776, 0] on div at bounding box center [730, 63] width 248 height 551
drag, startPoint x: 747, startPoint y: -12, endPoint x: 756, endPoint y: -156, distance: 144.0
click at [756, 0] on div at bounding box center [730, 63] width 248 height 551
drag, startPoint x: 751, startPoint y: -10, endPoint x: 759, endPoint y: -166, distance: 156.7
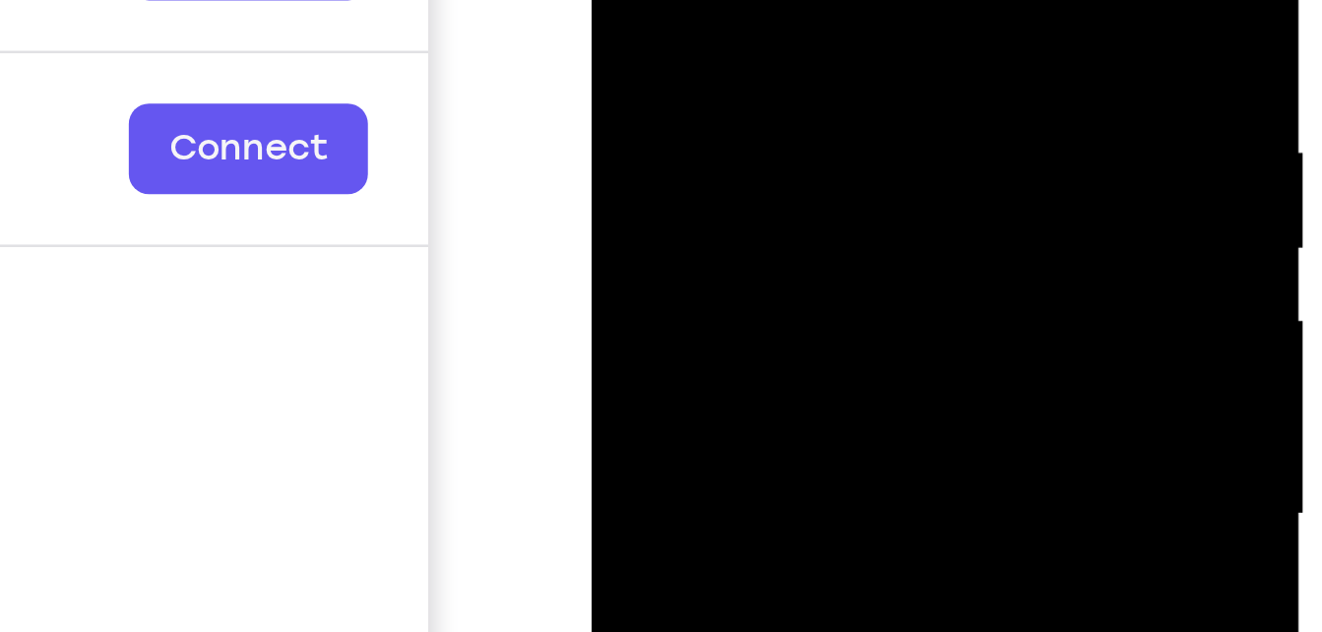
click at [759, 0] on div at bounding box center [730, 63] width 248 height 551
drag, startPoint x: 748, startPoint y: 28, endPoint x: 751, endPoint y: -166, distance: 194.0
click at [751, 0] on div at bounding box center [730, 63] width 248 height 551
drag, startPoint x: 744, startPoint y: -2, endPoint x: 746, endPoint y: -124, distance: 122.1
click at [746, 0] on div at bounding box center [730, 63] width 248 height 551
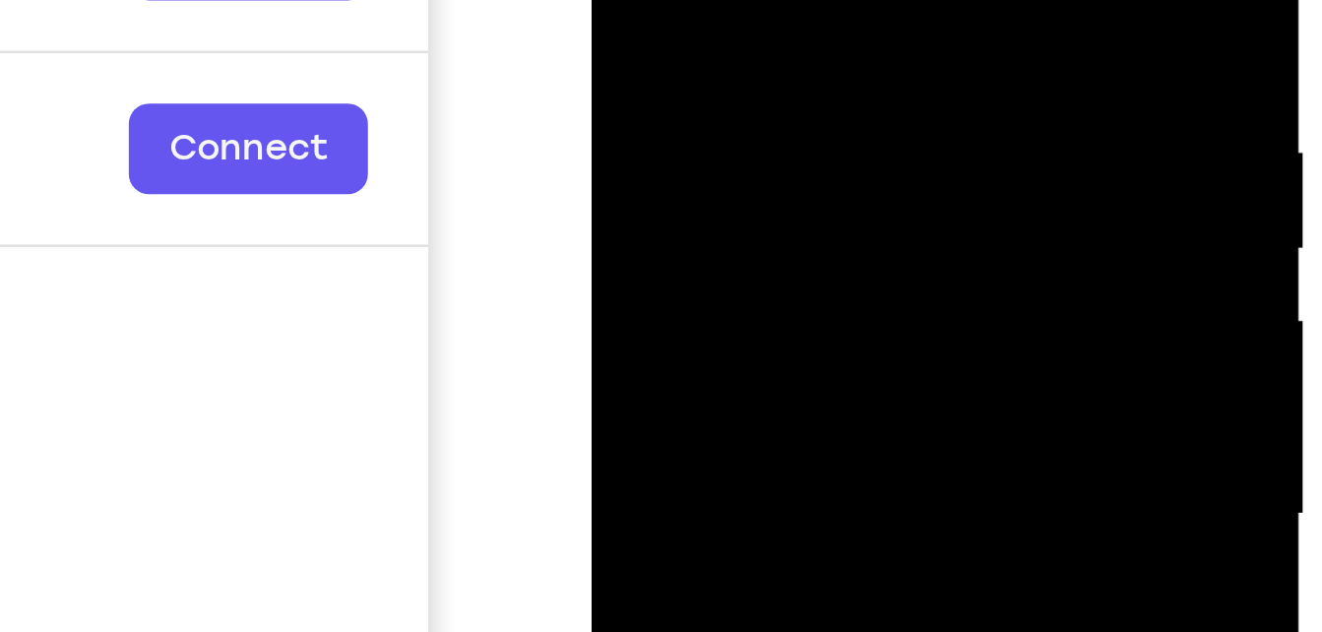
drag, startPoint x: 721, startPoint y: 34, endPoint x: 737, endPoint y: -142, distance: 177.0
click at [737, 0] on div at bounding box center [730, 63] width 248 height 551
click at [844, 0] on div at bounding box center [730, 63] width 248 height 551
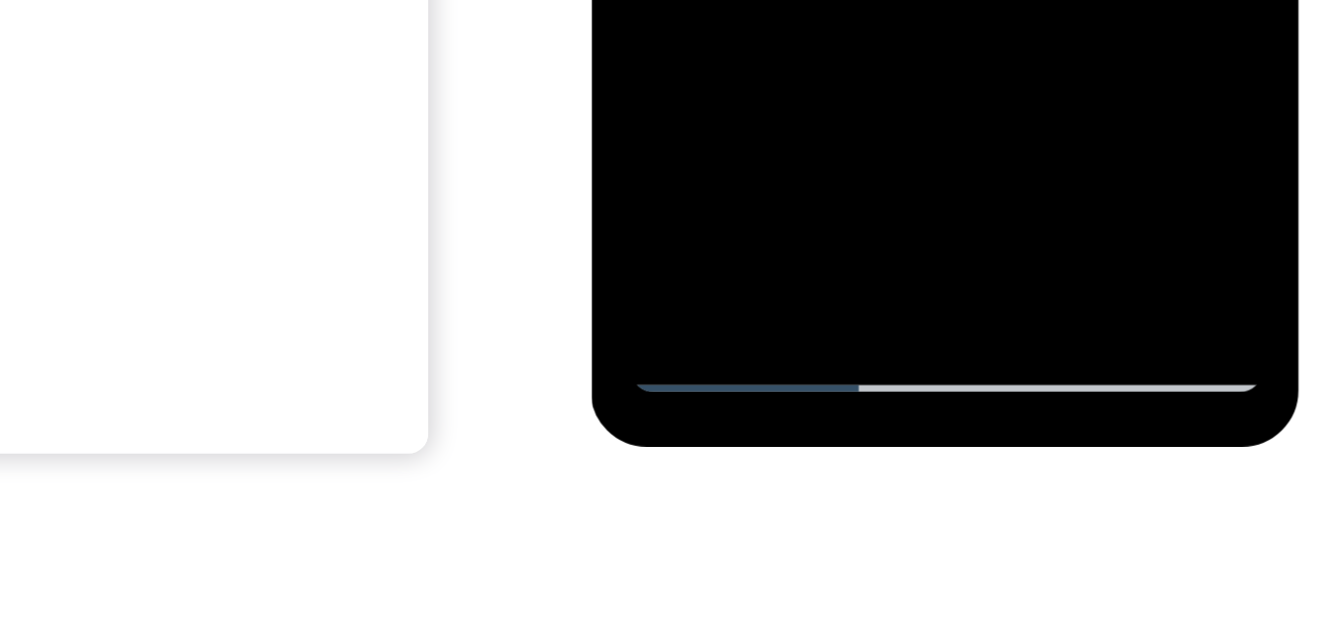
scroll to position [351, 0]
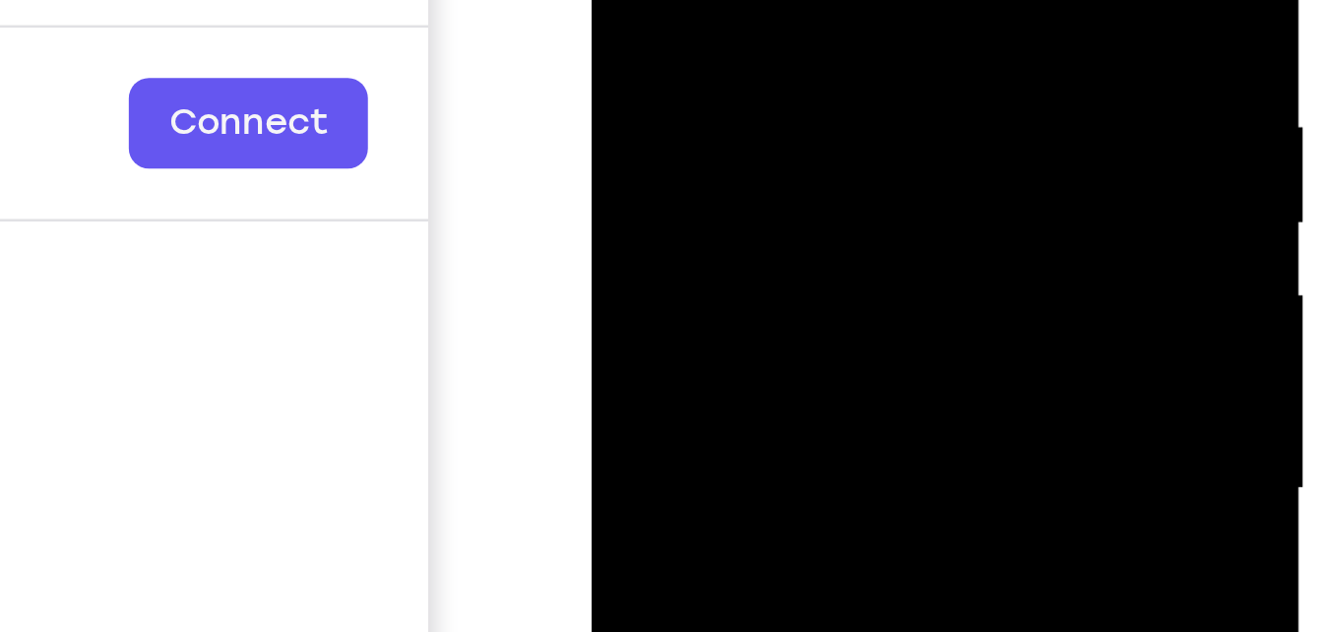
click at [837, 0] on div at bounding box center [730, 39] width 248 height 551
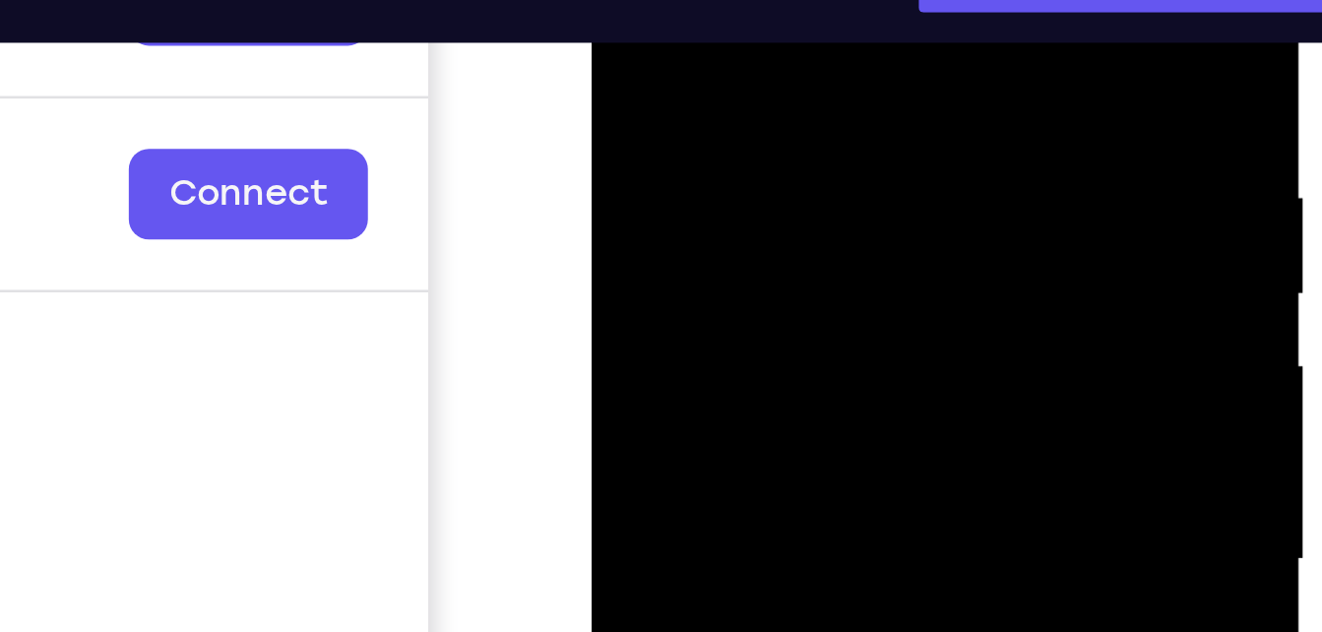
drag, startPoint x: 820, startPoint y: -38, endPoint x: 671, endPoint y: -44, distance: 148.8
click at [671, 0] on div at bounding box center [730, 109] width 248 height 551
click at [746, 0] on div at bounding box center [730, 109] width 248 height 551
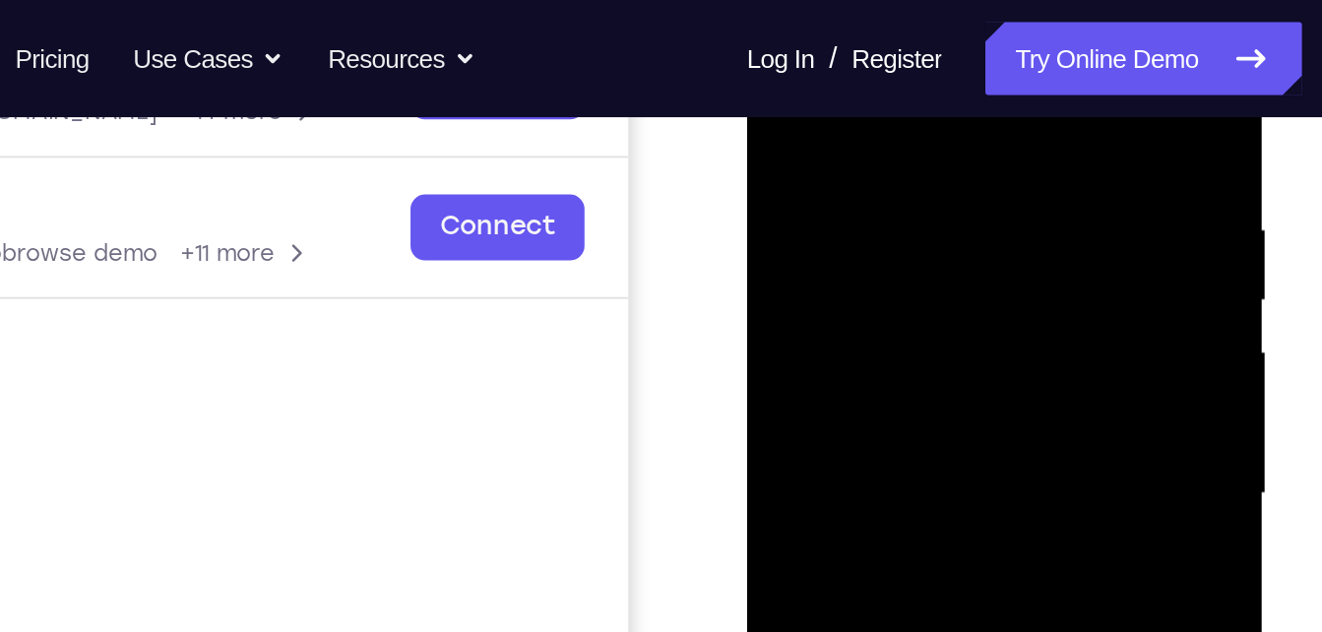
scroll to position [201, 0]
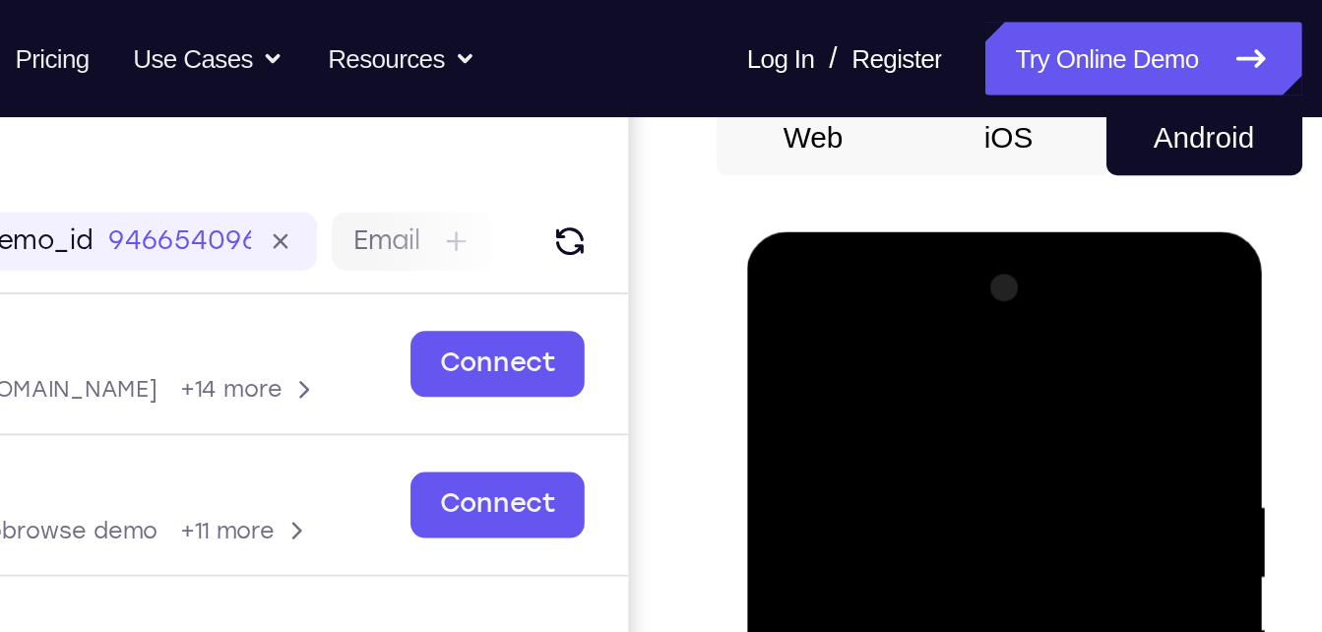
click at [867, 287] on div at bounding box center [886, 522] width 248 height 551
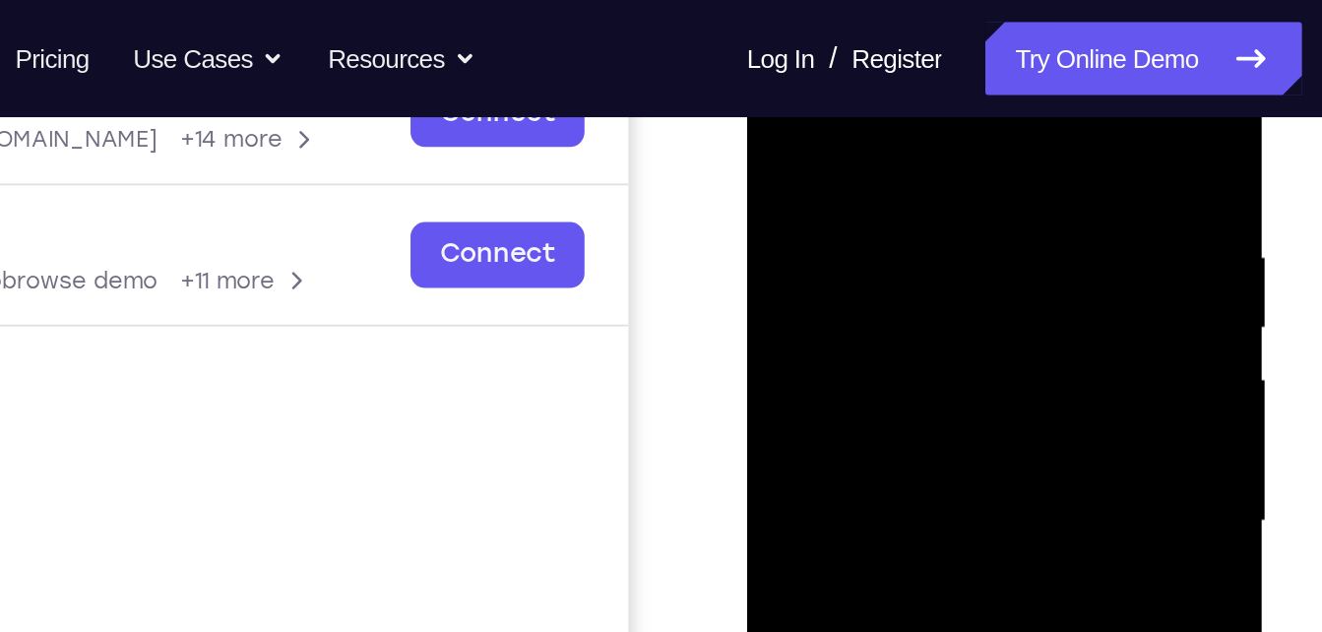
scroll to position [335, 0]
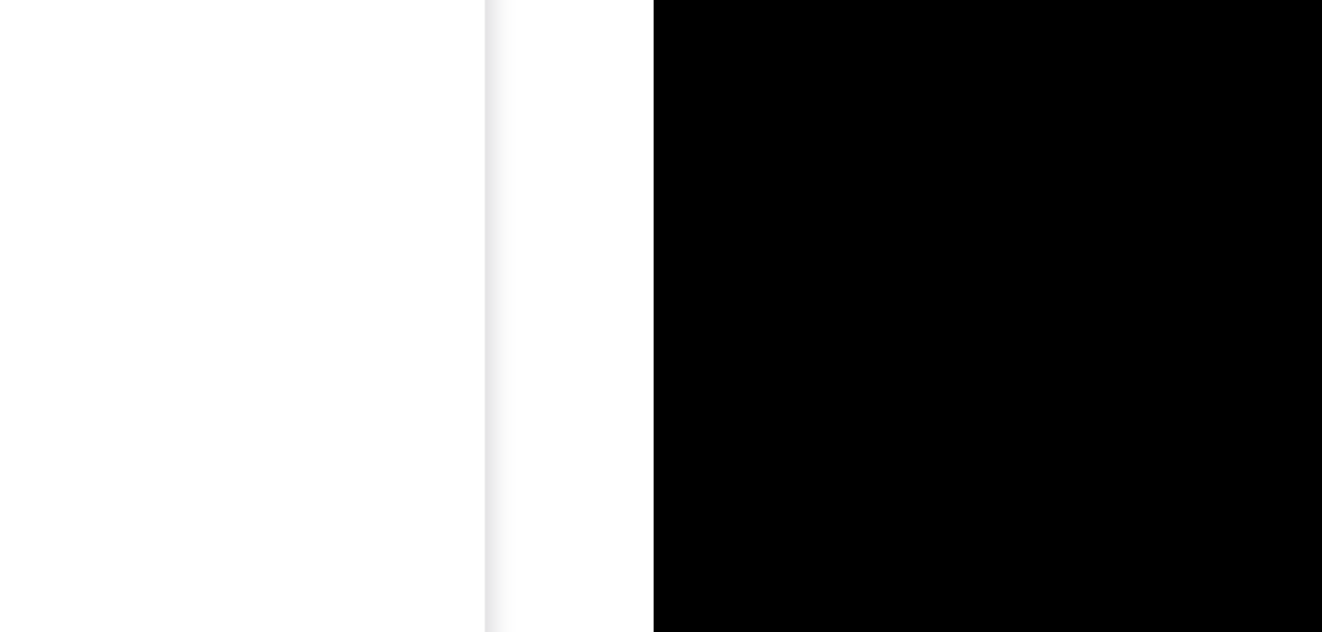
drag, startPoint x: 770, startPoint y: -263, endPoint x: 769, endPoint y: -382, distance: 119.1
drag, startPoint x: 798, startPoint y: -171, endPoint x: 804, endPoint y: -17, distance: 154.7
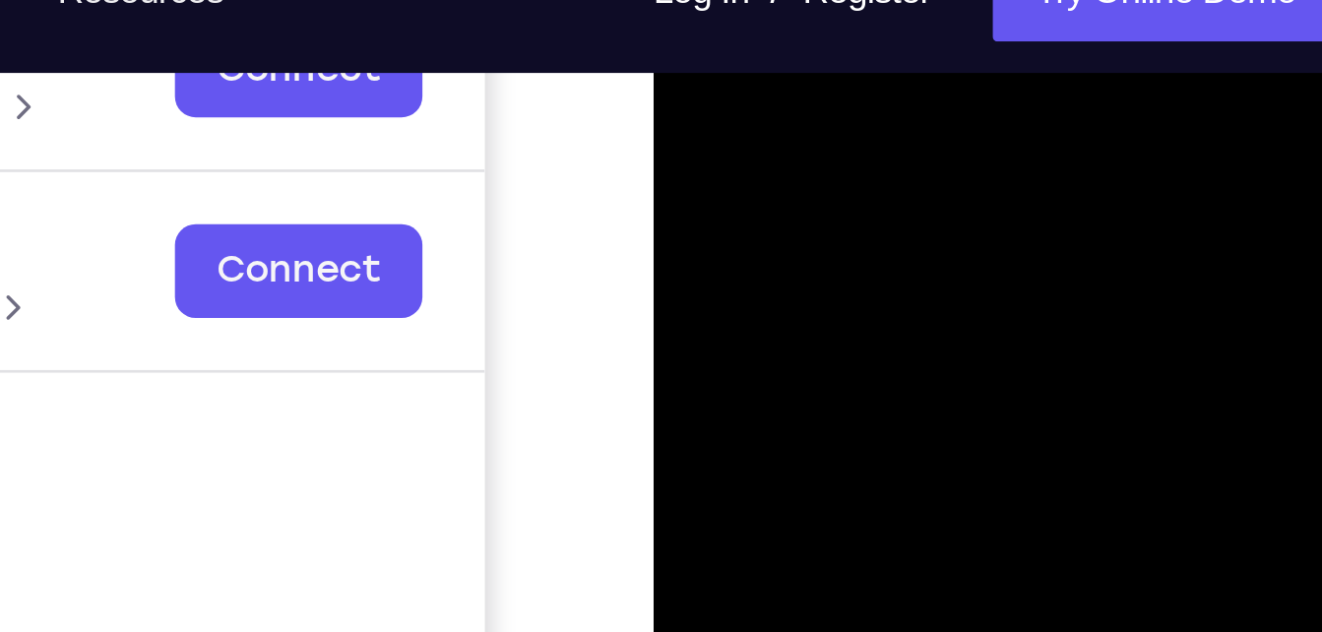
click at [857, 0] on div at bounding box center [793, 173] width 248 height 551
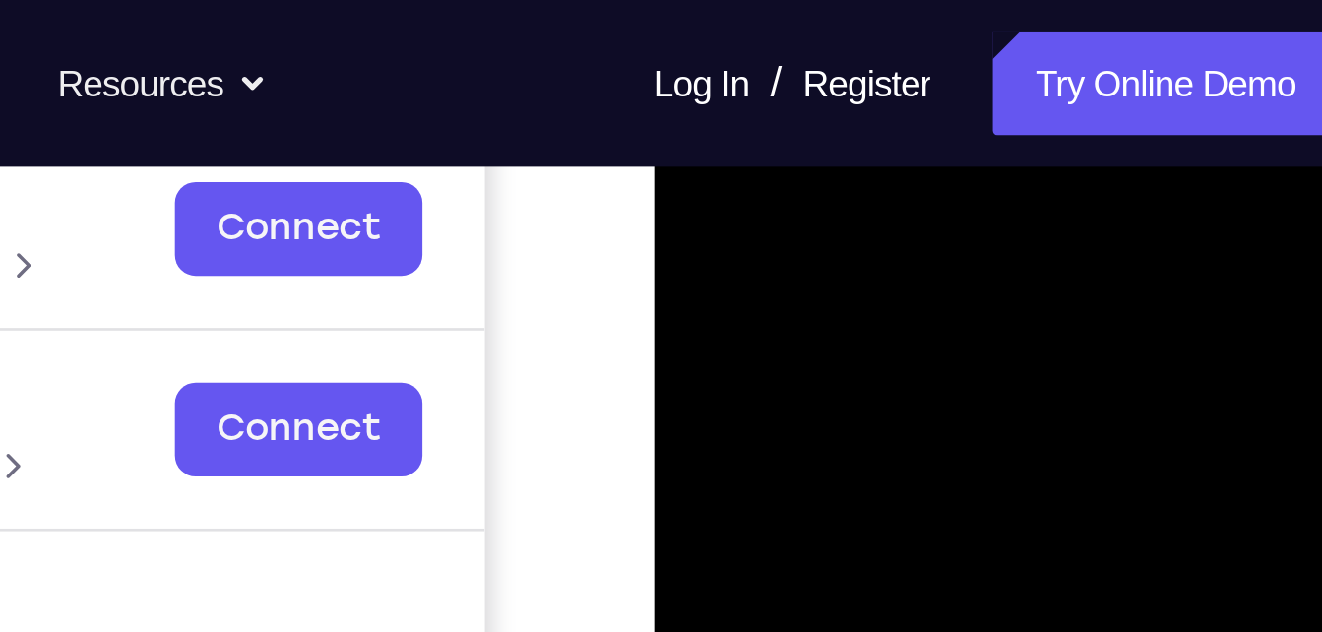
scroll to position [303, 0]
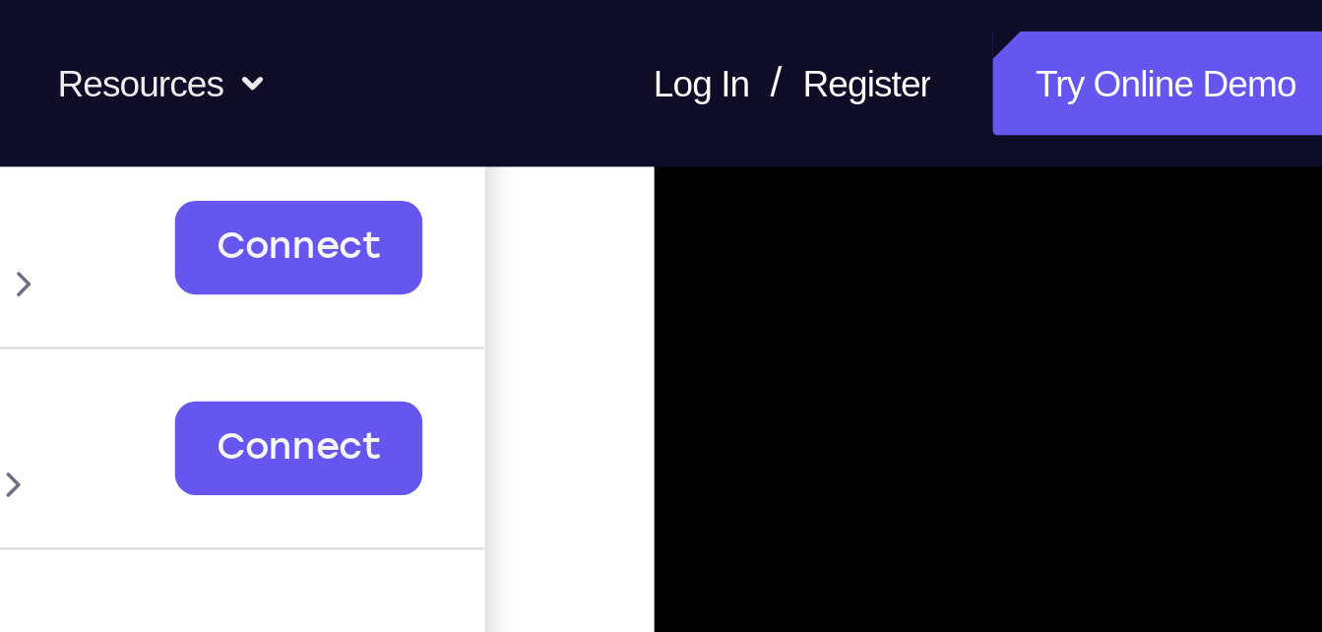
click at [692, 151] on div at bounding box center [793, 349] width 248 height 551
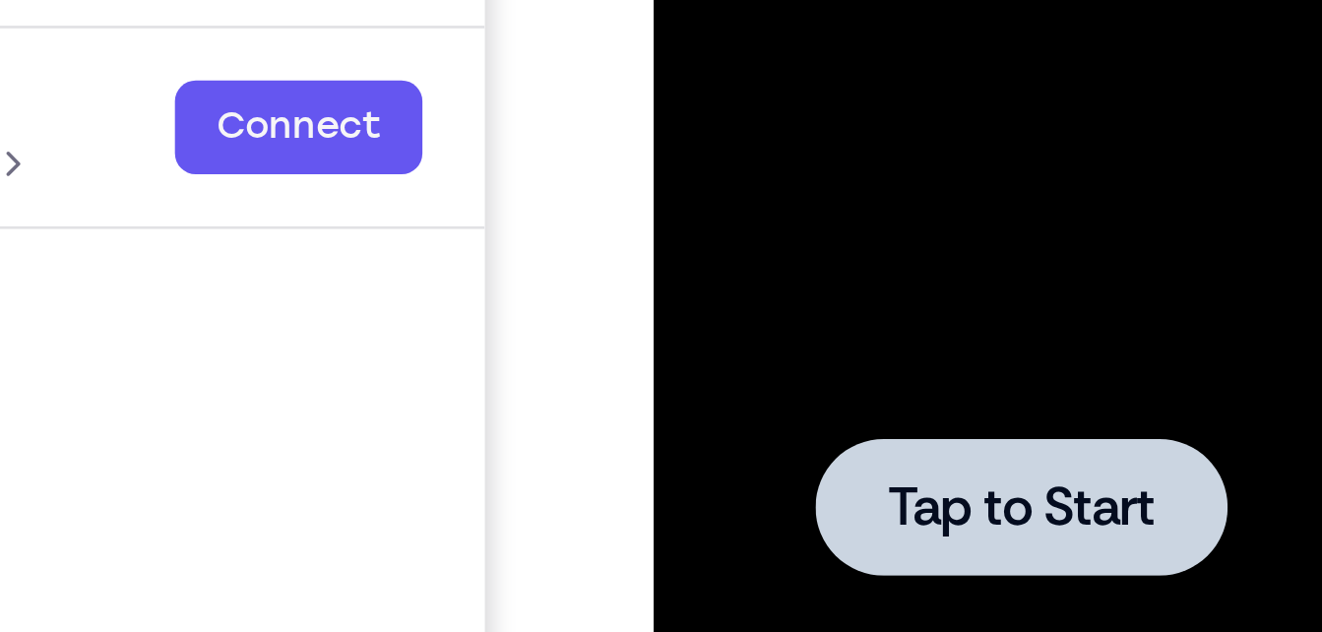
click at [810, 0] on div at bounding box center [793, 30] width 248 height 551
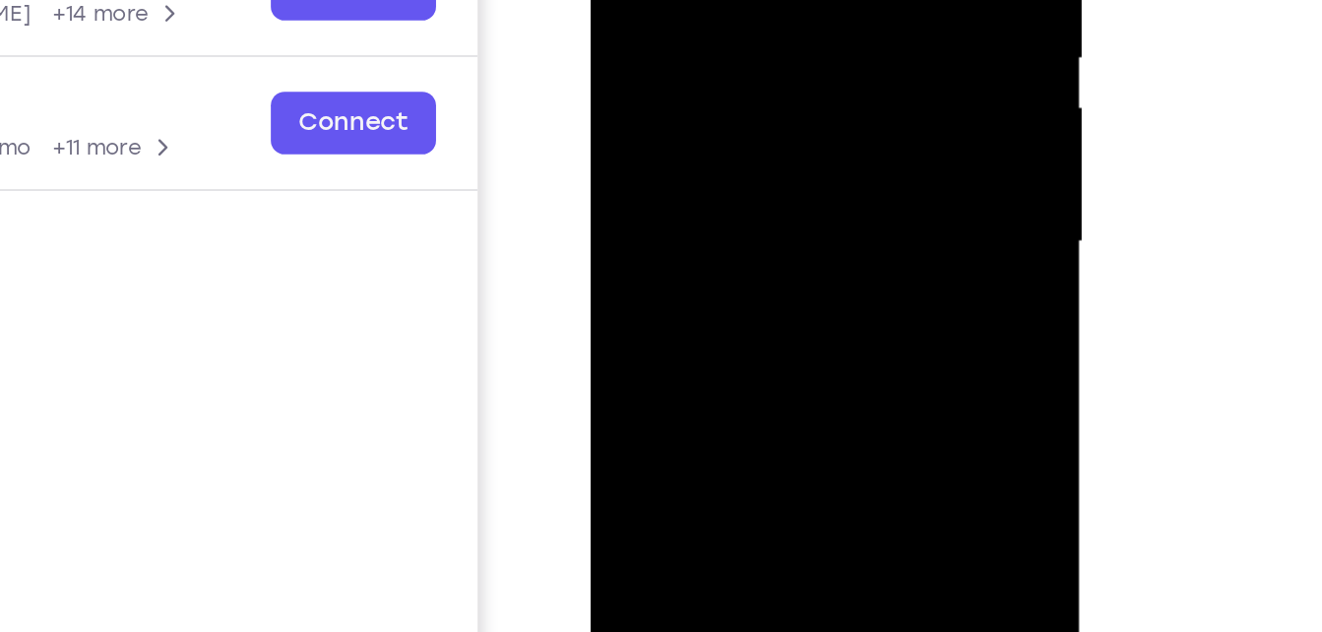
scroll to position [349, 0]
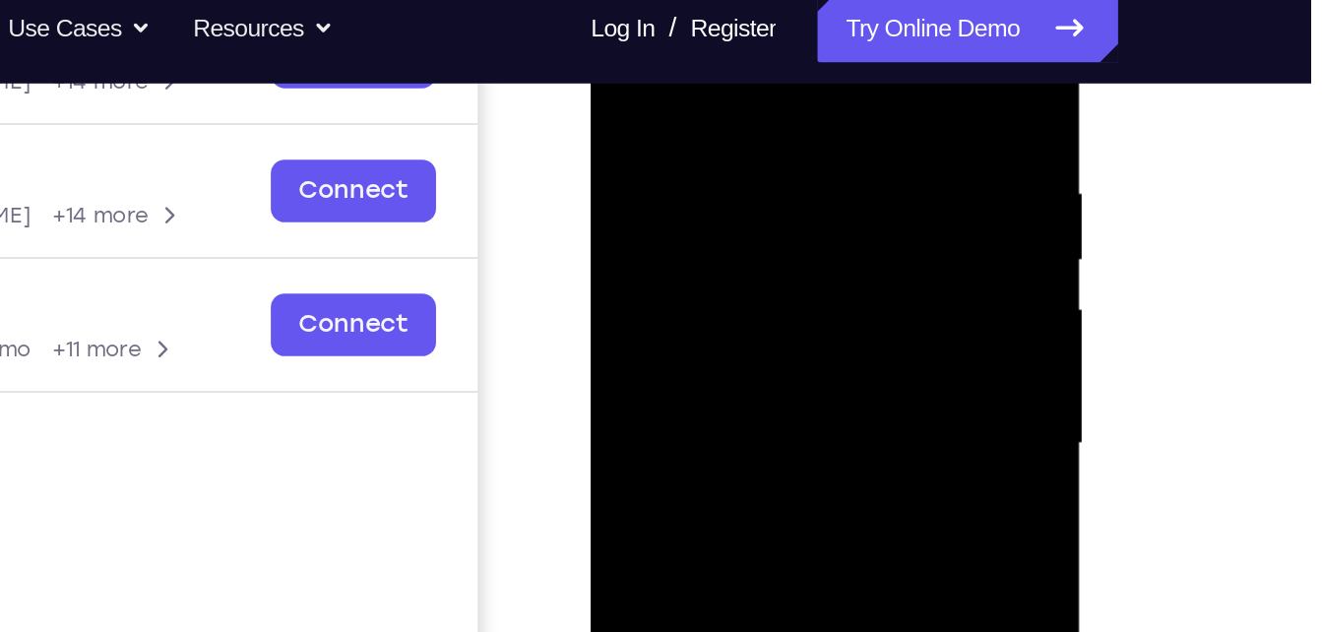
click at [721, 32] on div at bounding box center [730, 223] width 248 height 551
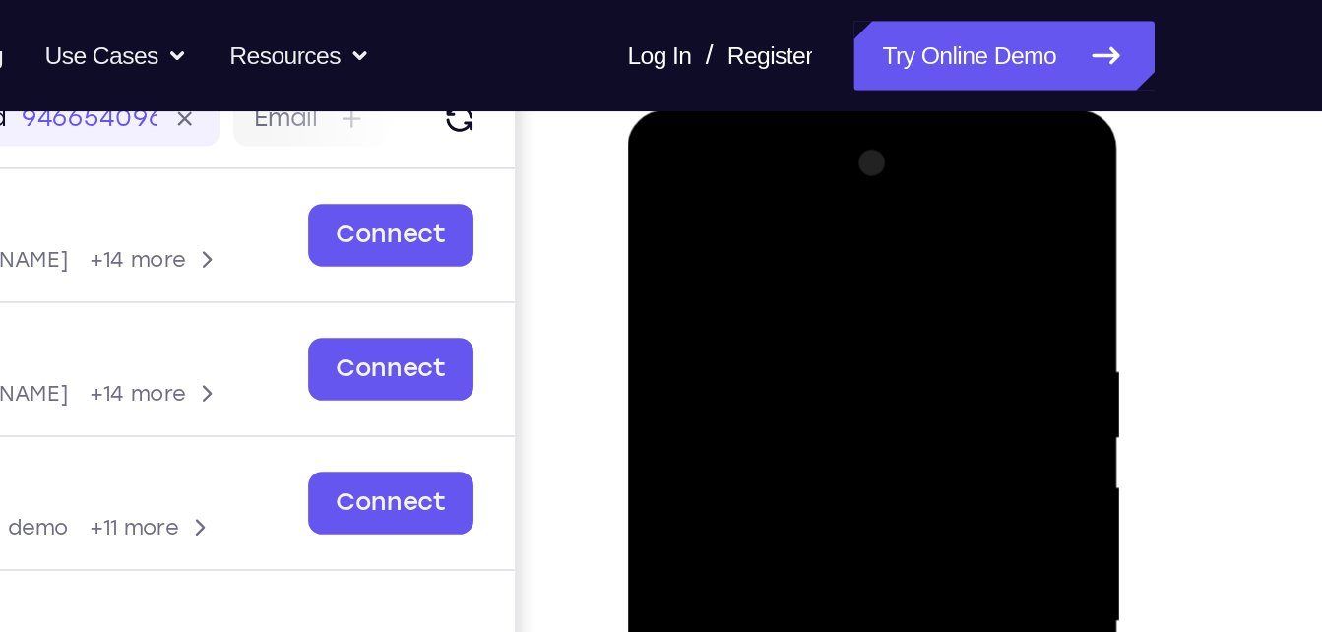
scroll to position [263, 0]
click at [745, 215] on div at bounding box center [766, 401] width 248 height 551
